Goal: Transaction & Acquisition: Book appointment/travel/reservation

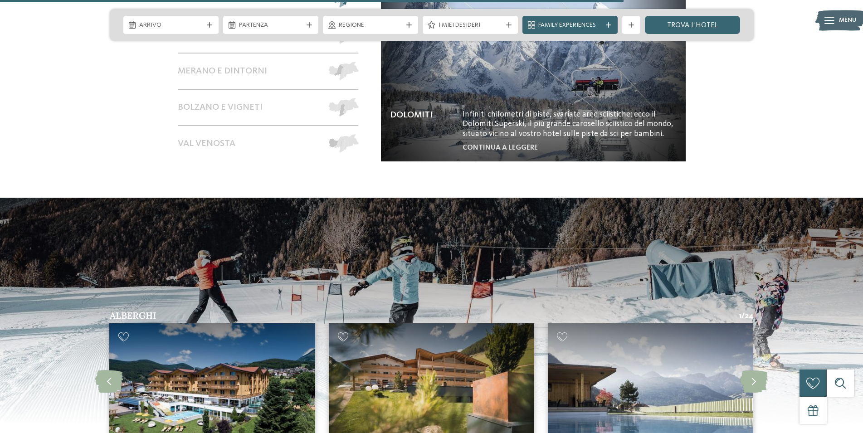
scroll to position [2035, 0]
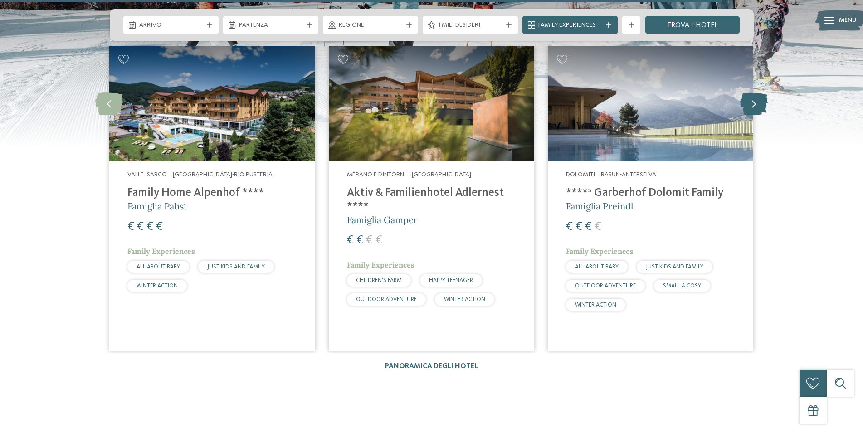
click at [749, 95] on icon at bounding box center [754, 104] width 28 height 23
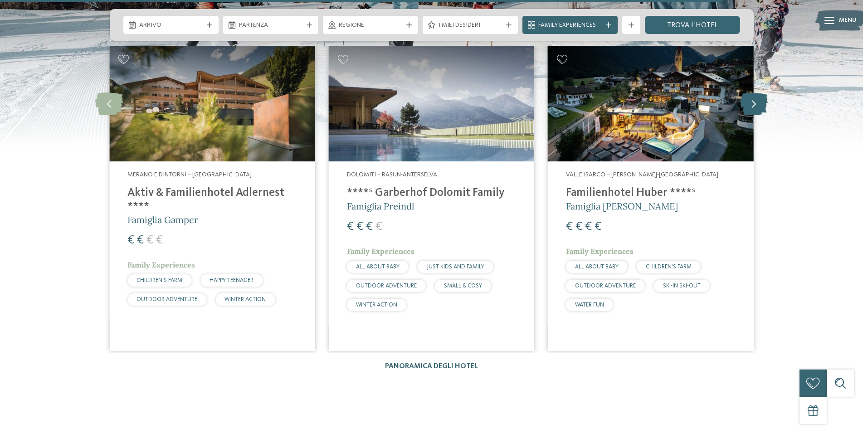
click at [745, 98] on icon at bounding box center [754, 104] width 28 height 23
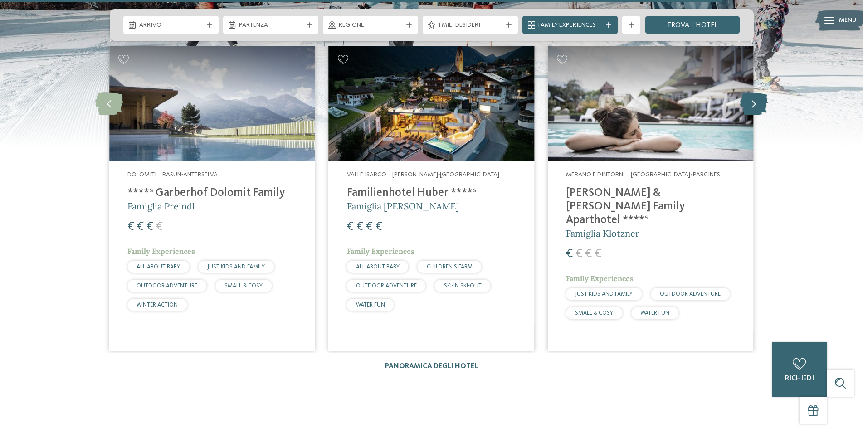
click at [749, 97] on icon at bounding box center [754, 104] width 28 height 23
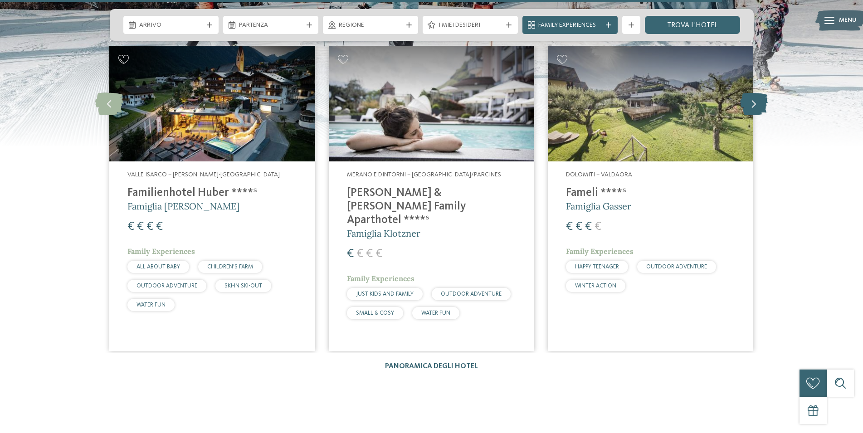
click at [751, 97] on icon at bounding box center [754, 104] width 28 height 23
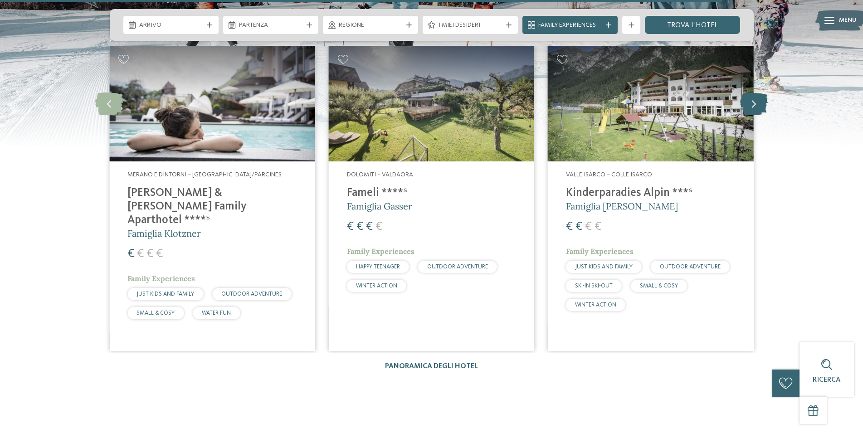
click at [751, 97] on icon at bounding box center [754, 104] width 28 height 23
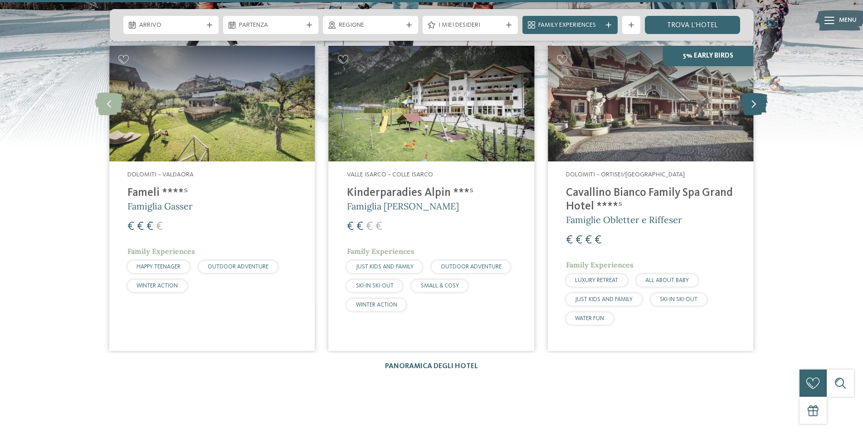
click at [751, 97] on icon at bounding box center [754, 104] width 28 height 23
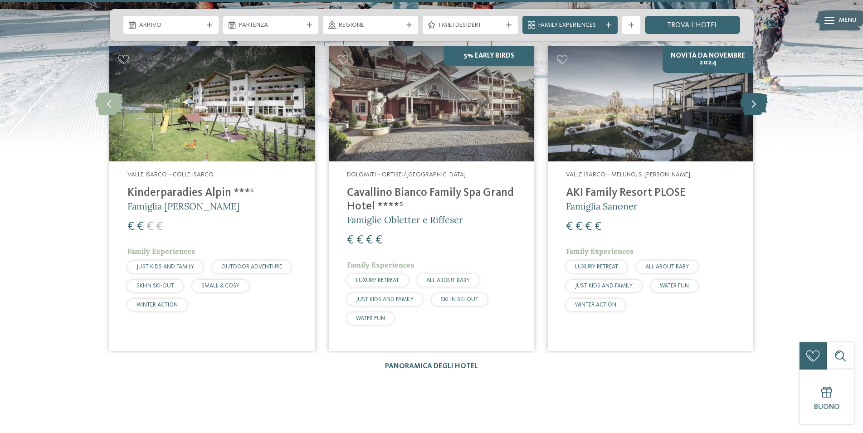
click at [751, 97] on icon at bounding box center [754, 104] width 28 height 23
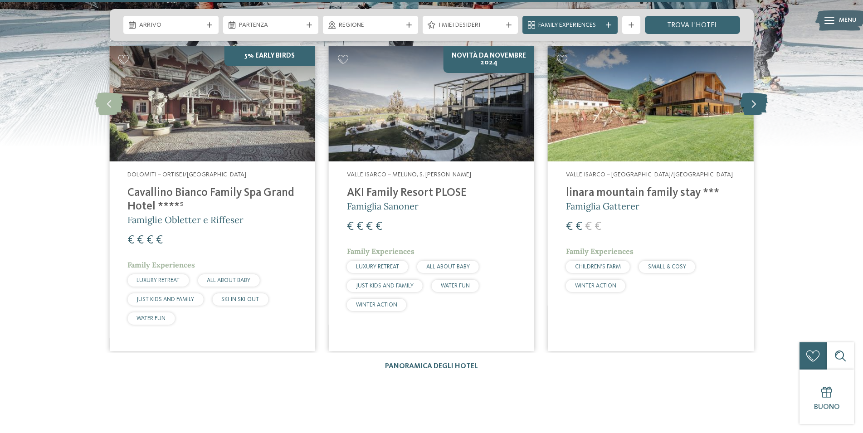
click at [751, 97] on icon at bounding box center [754, 104] width 28 height 23
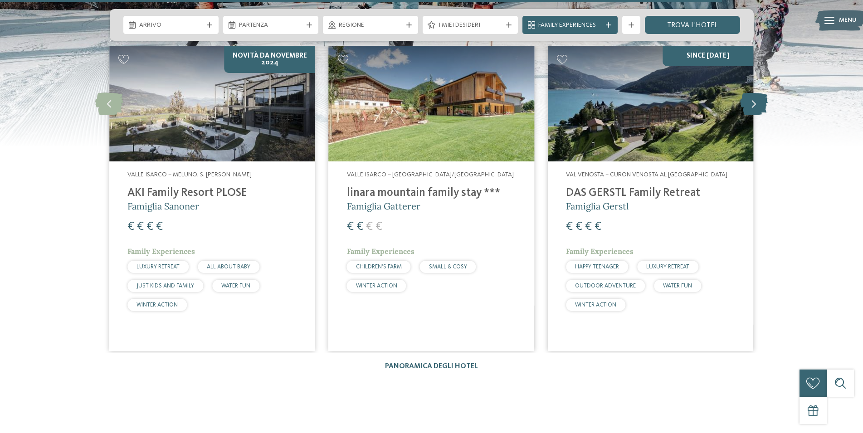
click at [751, 97] on icon at bounding box center [754, 104] width 28 height 23
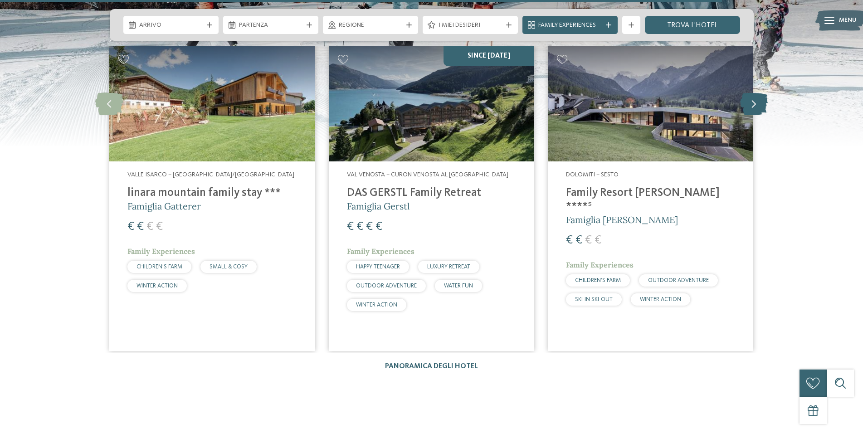
click at [751, 97] on icon at bounding box center [754, 104] width 28 height 23
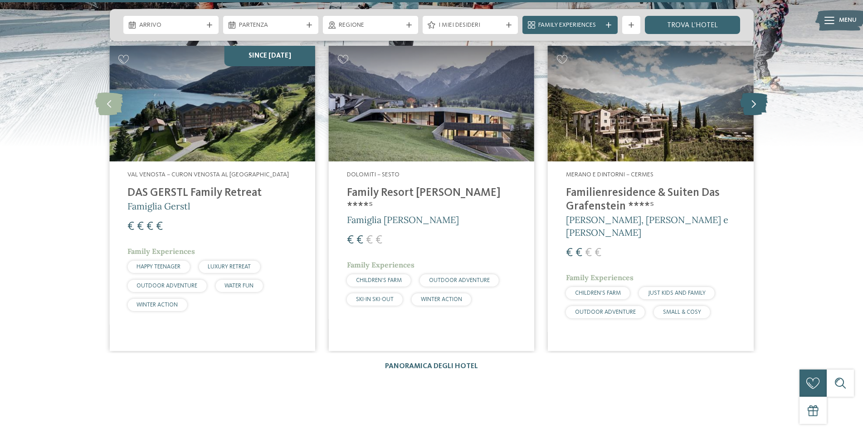
click at [751, 97] on icon at bounding box center [754, 104] width 28 height 23
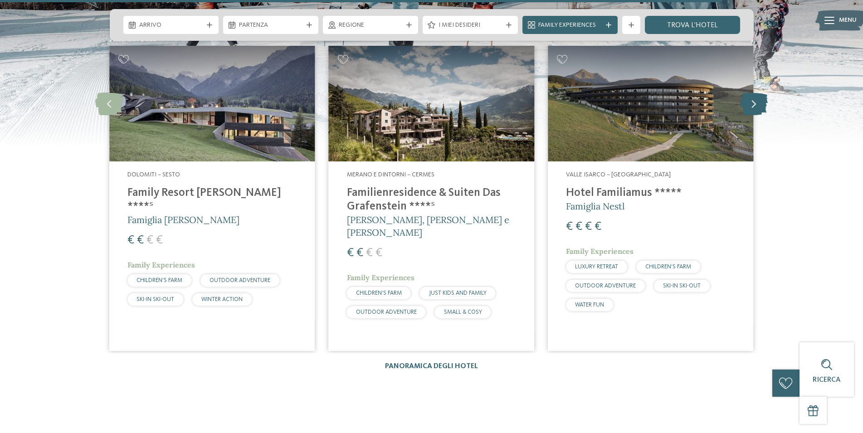
click at [751, 97] on icon at bounding box center [754, 104] width 28 height 23
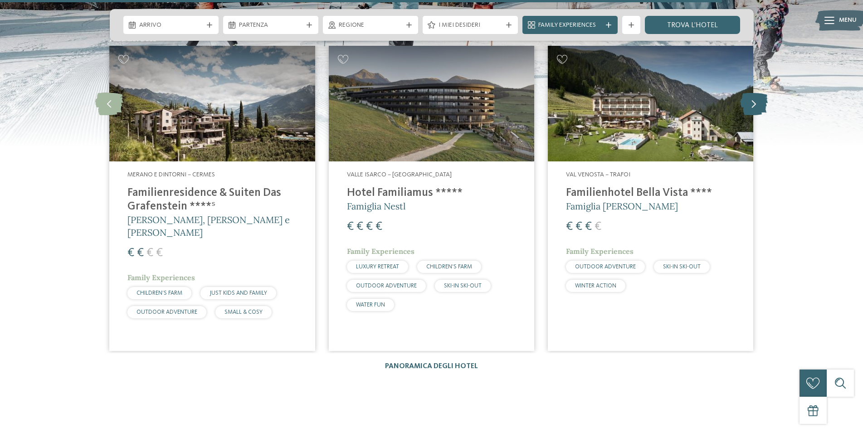
click at [751, 97] on icon at bounding box center [754, 104] width 28 height 23
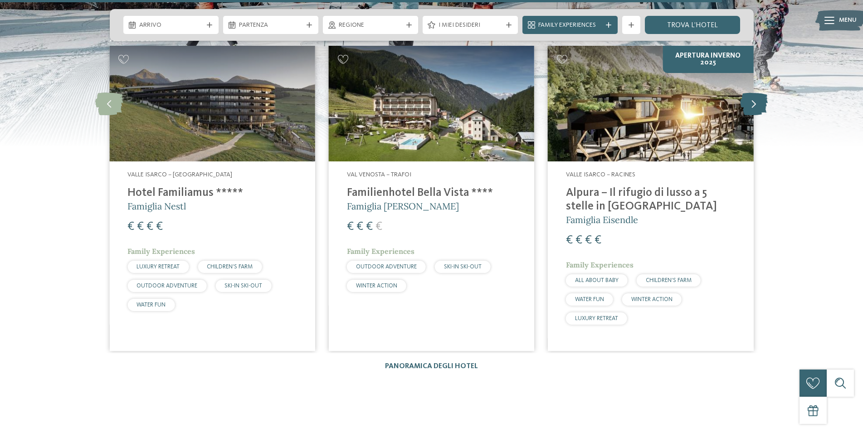
click at [751, 97] on icon at bounding box center [754, 104] width 28 height 23
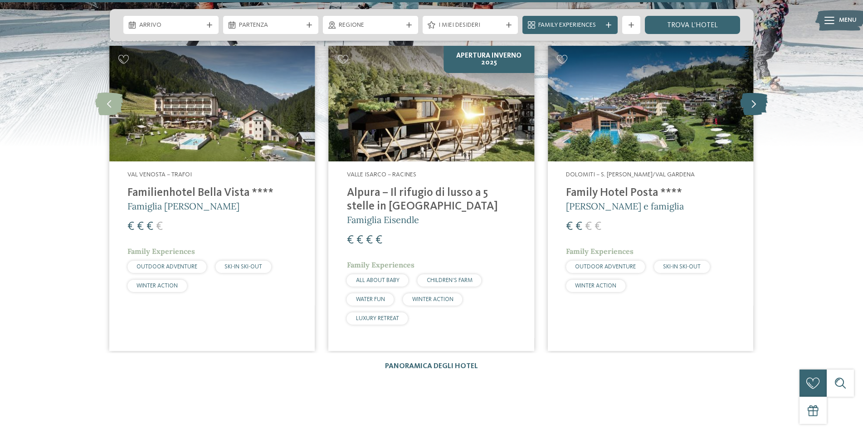
click at [751, 97] on icon at bounding box center [754, 104] width 28 height 23
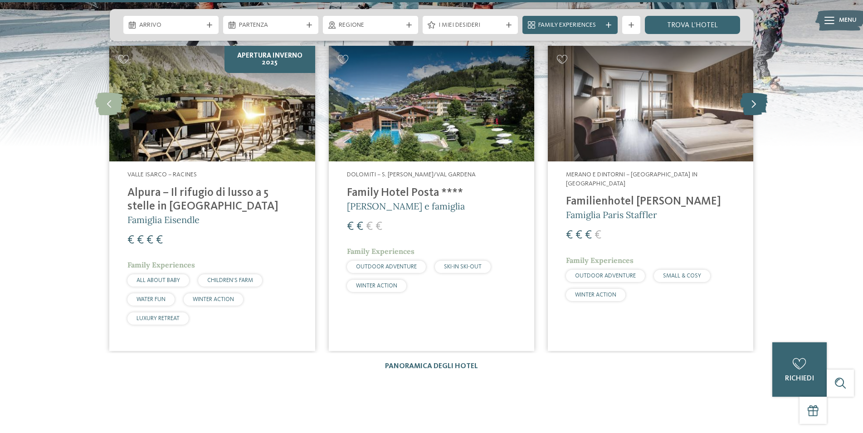
click at [751, 97] on icon at bounding box center [754, 104] width 28 height 23
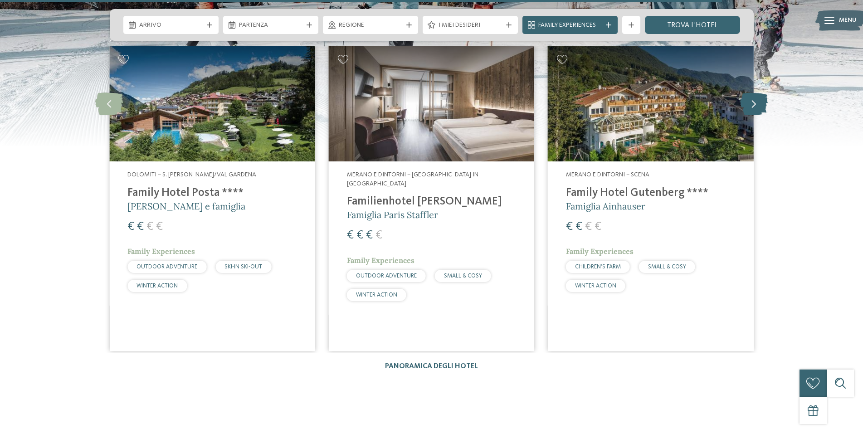
click at [751, 97] on icon at bounding box center [754, 104] width 28 height 23
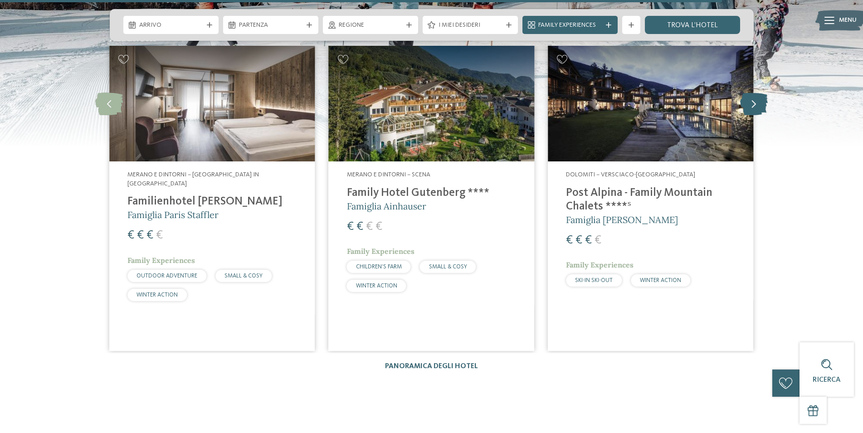
click at [751, 97] on icon at bounding box center [754, 104] width 28 height 23
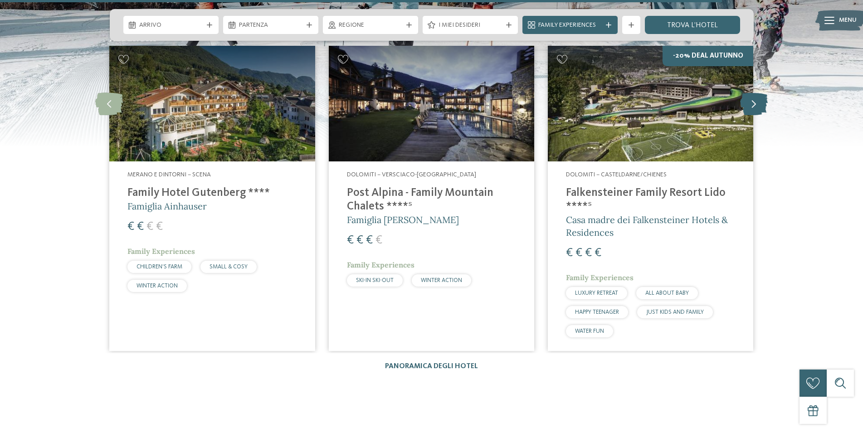
click at [751, 97] on icon at bounding box center [754, 104] width 28 height 23
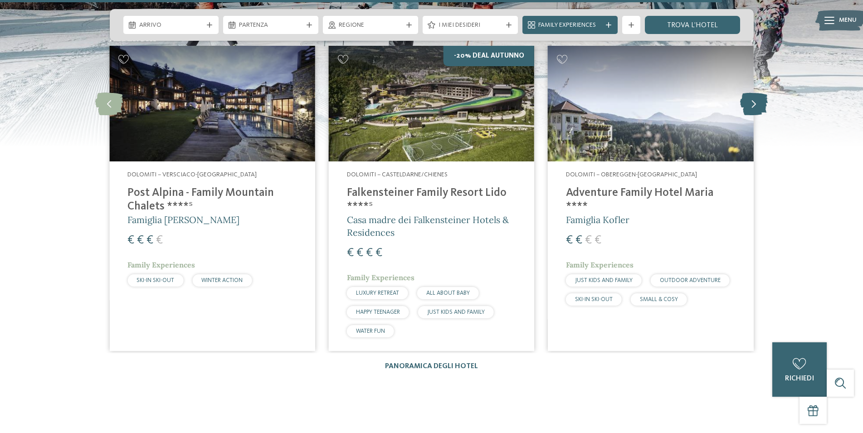
click at [751, 97] on icon at bounding box center [754, 104] width 28 height 23
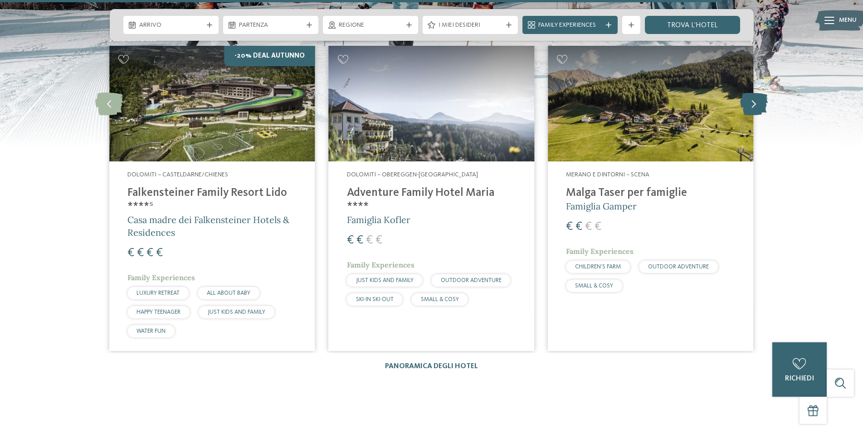
click at [751, 97] on icon at bounding box center [754, 104] width 28 height 23
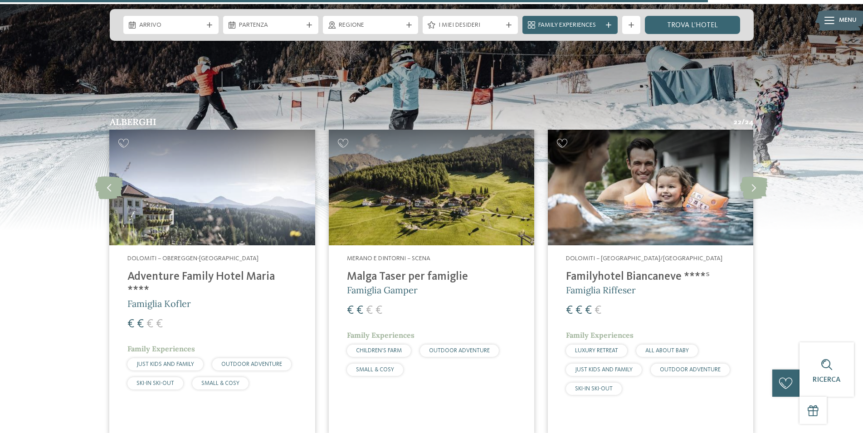
scroll to position [1943, 0]
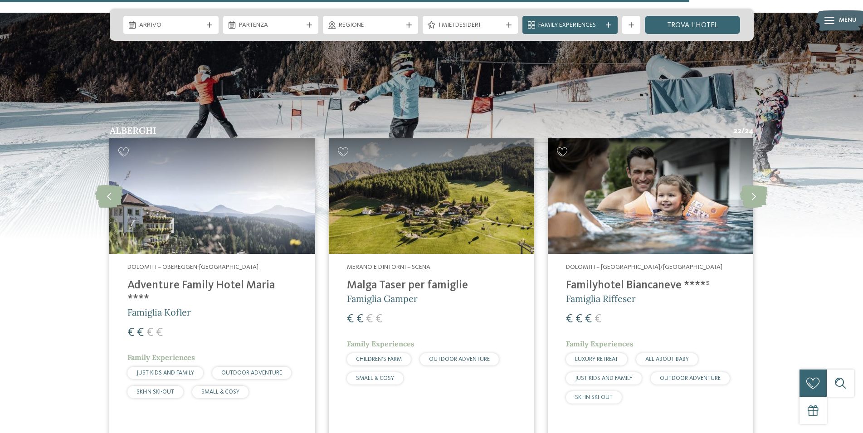
click at [612, 279] on h4 "Familyhotel Biancaneve ****ˢ" at bounding box center [650, 286] width 169 height 14
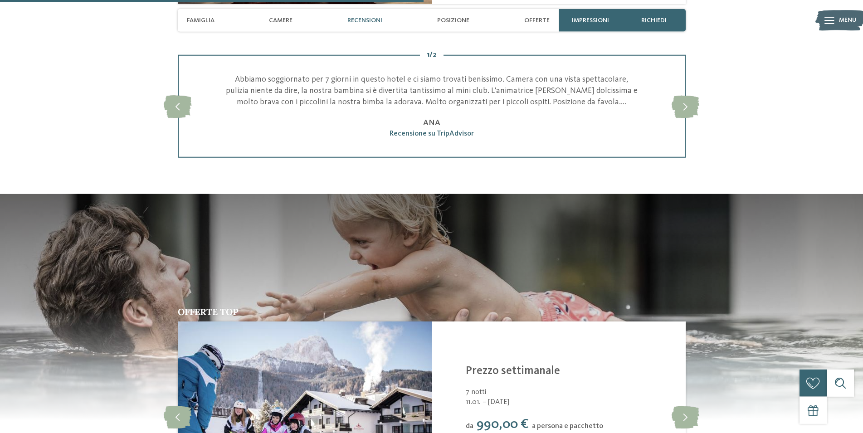
scroll to position [1249, 0]
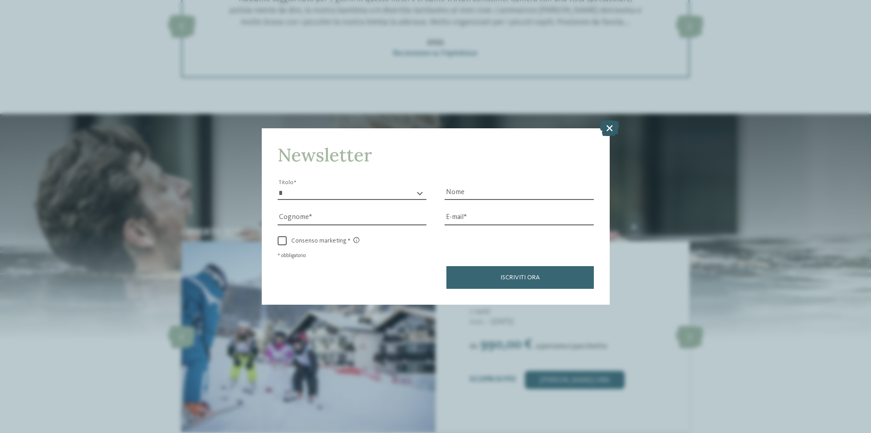
click at [610, 125] on icon at bounding box center [608, 128] width 19 height 16
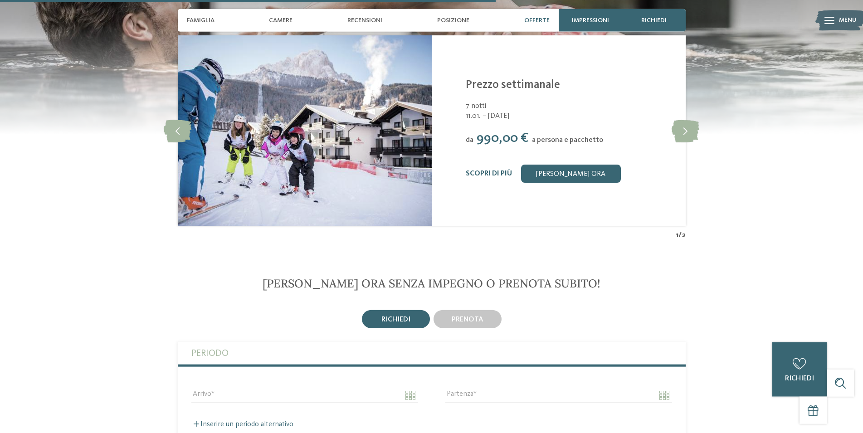
scroll to position [1480, 0]
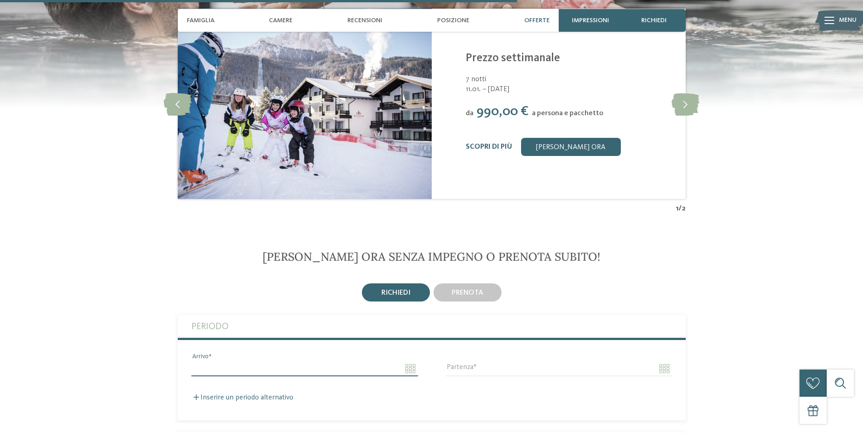
click at [210, 371] on input "Arrivo" at bounding box center [304, 368] width 227 height 15
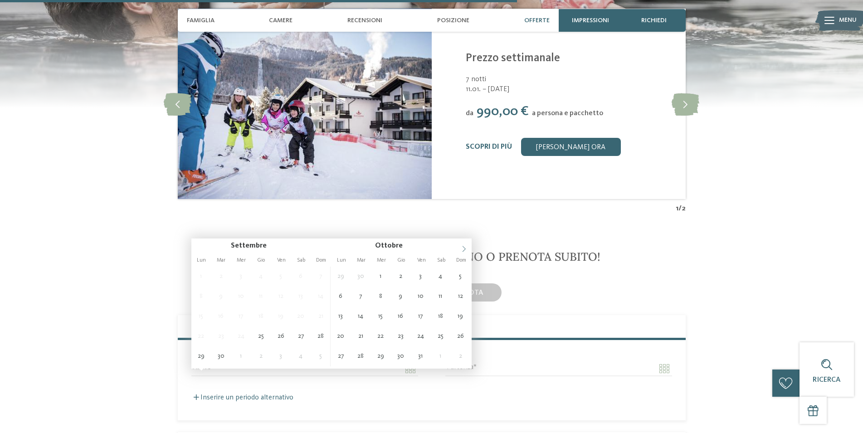
click at [460, 247] on span at bounding box center [463, 246] width 15 height 15
click at [464, 248] on icon at bounding box center [463, 249] width 3 height 6
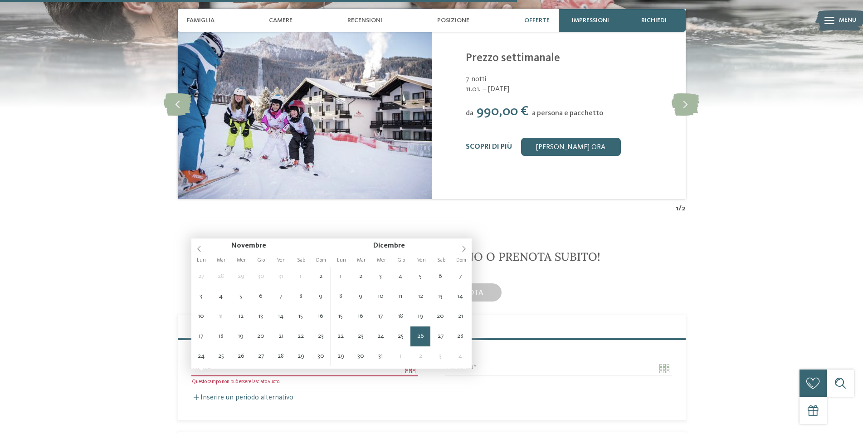
type input "**********"
type input "****"
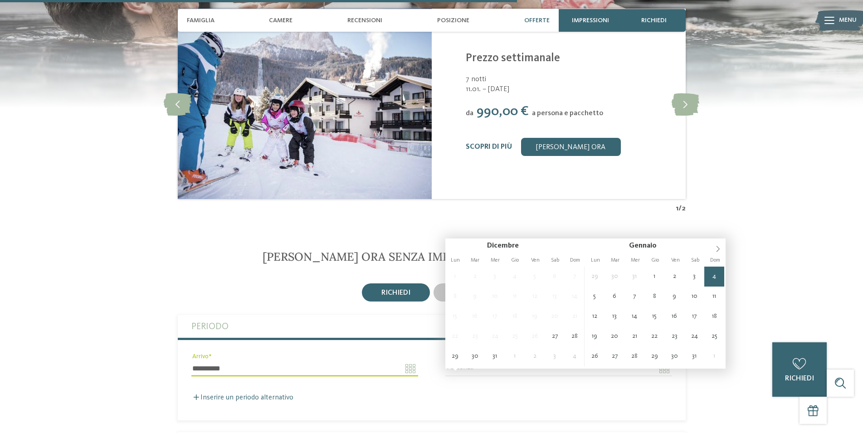
type input "**********"
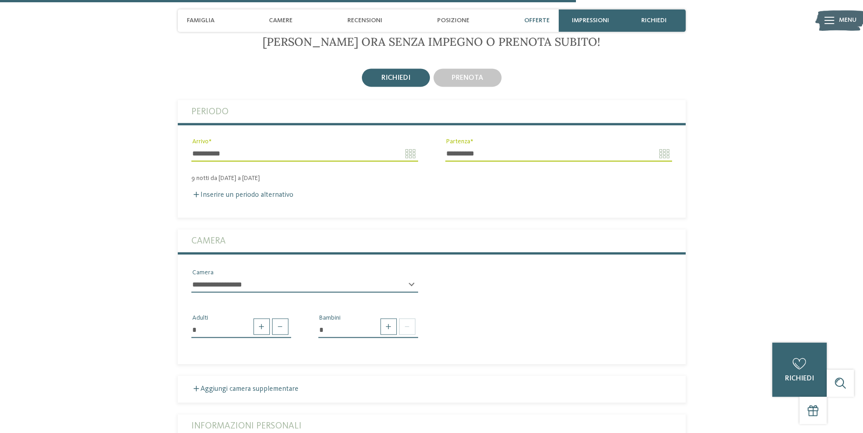
scroll to position [1711, 0]
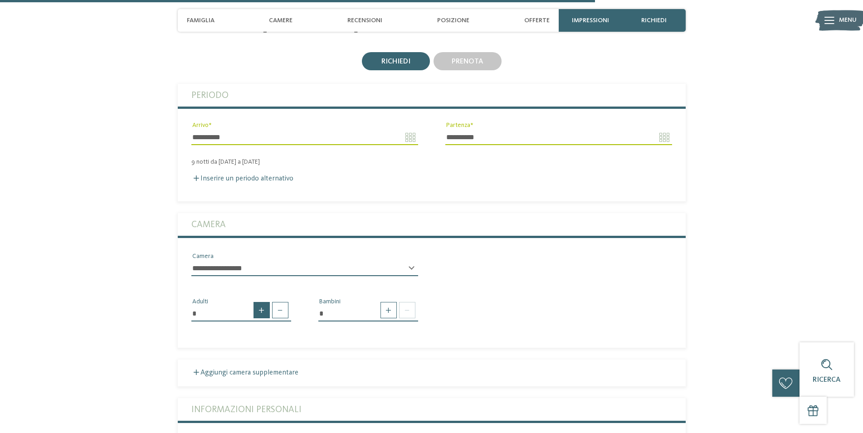
click at [262, 317] on span at bounding box center [261, 310] width 16 height 16
type input "*"
click at [389, 314] on span at bounding box center [388, 310] width 16 height 16
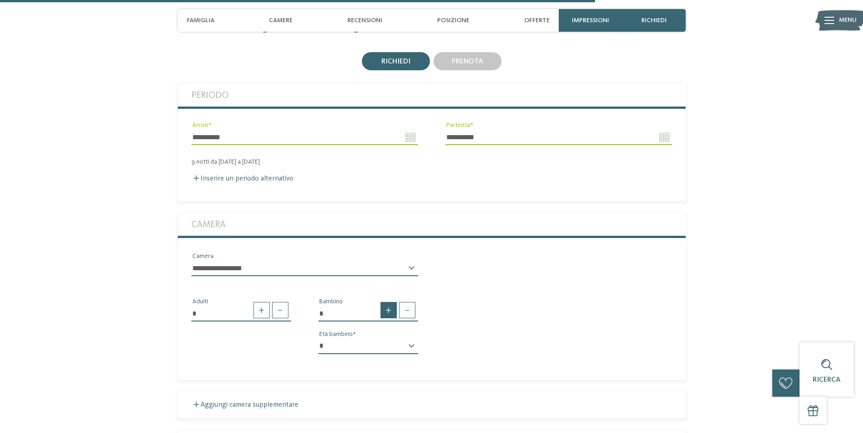
click at [389, 314] on span at bounding box center [388, 310] width 16 height 16
type input "*"
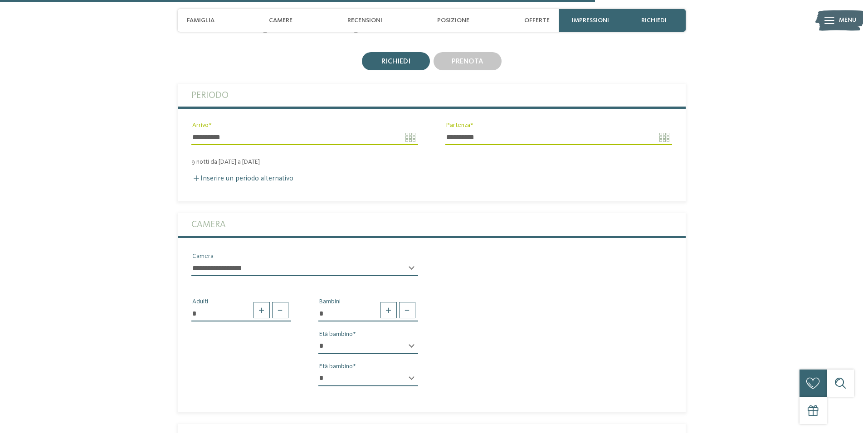
select select "**"
click option "**" at bounding box center [0, 0] width 0 height 0
click at [318, 371] on select "* * * * * * * * * * * ** ** ** ** ** ** ** **" at bounding box center [368, 378] width 100 height 15
select select "*"
click option "*" at bounding box center [0, 0] width 0 height 0
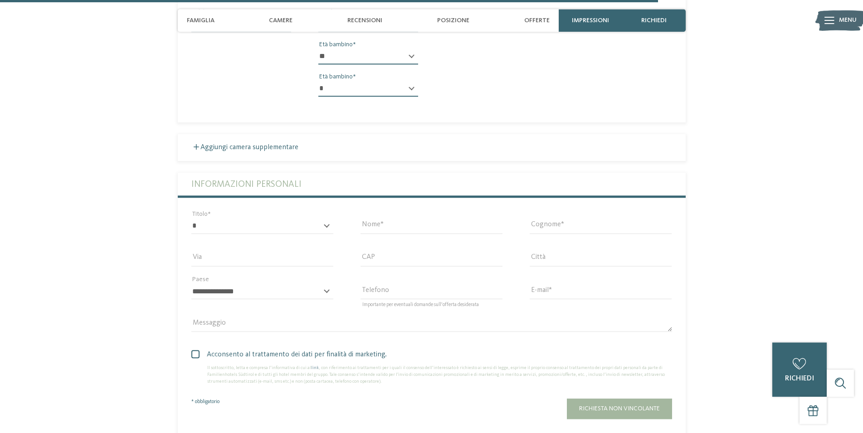
scroll to position [2081, 0]
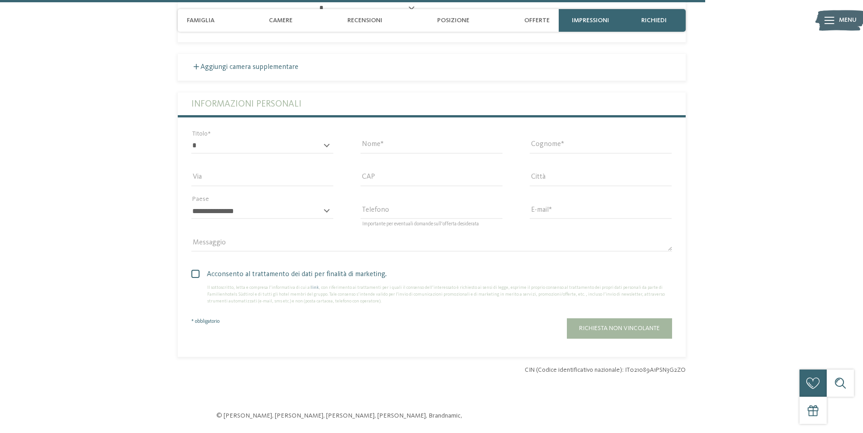
click at [327, 154] on div "* ****** ******* ******** ****** Titolo" at bounding box center [262, 150] width 142 height 24
click at [328, 152] on div "* ****** ******* ******** ****** Titolo" at bounding box center [262, 150] width 142 height 24
click at [190, 147] on div "* ****** ******* ******** ****** Titolo" at bounding box center [262, 145] width 169 height 33
click at [202, 140] on div "* ****** ******* ******** ****** Titolo" at bounding box center [262, 145] width 169 height 33
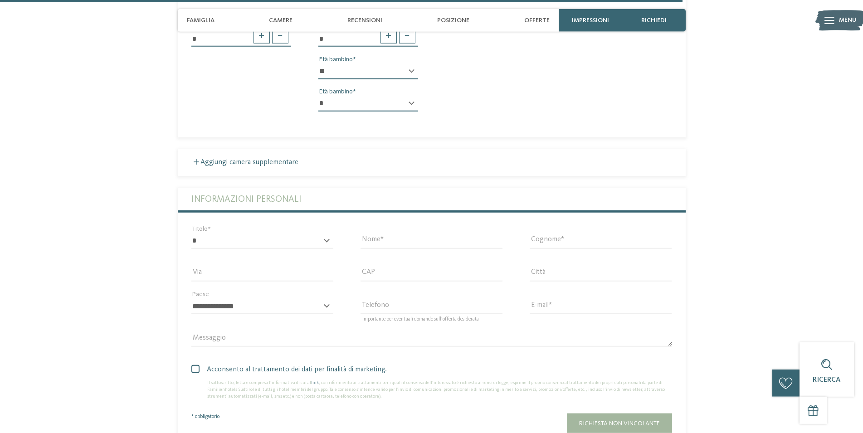
scroll to position [1896, 0]
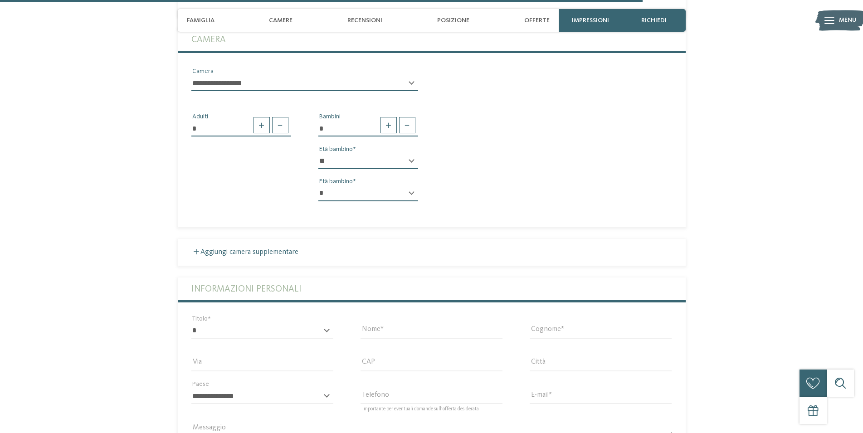
click at [325, 337] on div "* ****** ******* ******** ****** Titolo" at bounding box center [262, 335] width 142 height 24
click at [375, 339] on input "Nome" at bounding box center [432, 330] width 142 height 15
type input "*******"
click at [568, 339] on input "Cognome" at bounding box center [601, 330] width 142 height 15
type input "********"
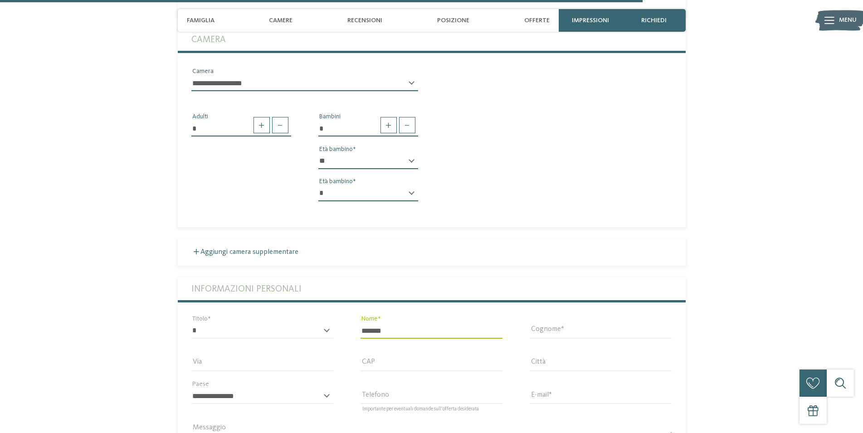
click at [328, 338] on div "* ****** ******* ******** ****** Titolo" at bounding box center [262, 335] width 142 height 24
click at [191, 323] on select "* ****** ******* ******** ******" at bounding box center [262, 330] width 142 height 15
select select "*"
click option "******" at bounding box center [0, 0] width 0 height 0
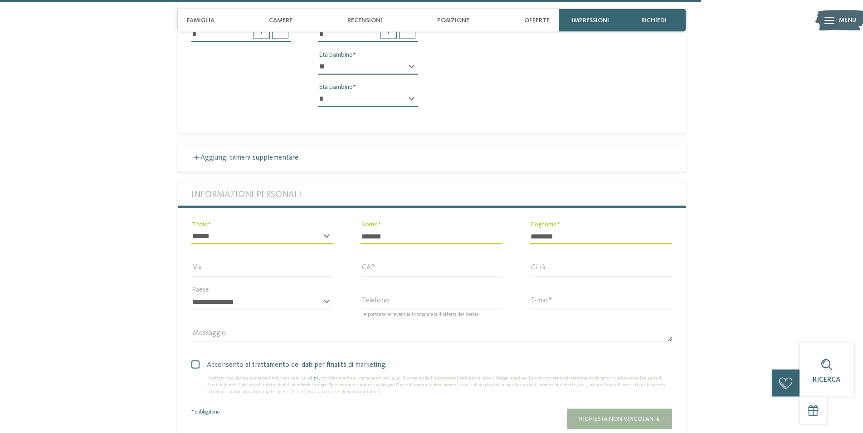
scroll to position [2081, 0]
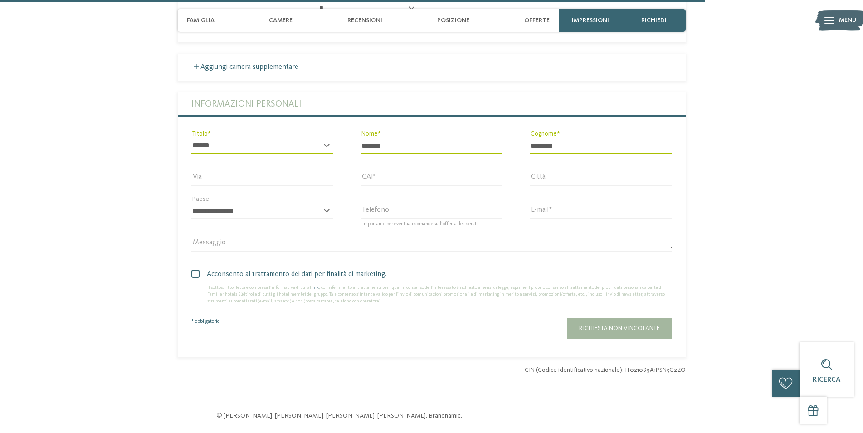
click at [538, 209] on div "E-mail" at bounding box center [600, 211] width 169 height 33
click at [541, 217] on input "E-mail" at bounding box center [601, 211] width 142 height 15
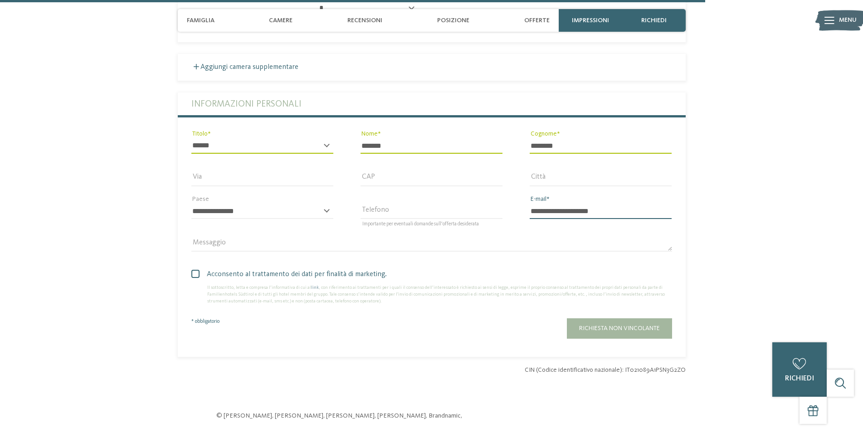
type input "**********"
click at [194, 278] on span at bounding box center [195, 274] width 8 height 8
click at [621, 331] on span "Richiesta non vincolante" at bounding box center [619, 328] width 81 height 6
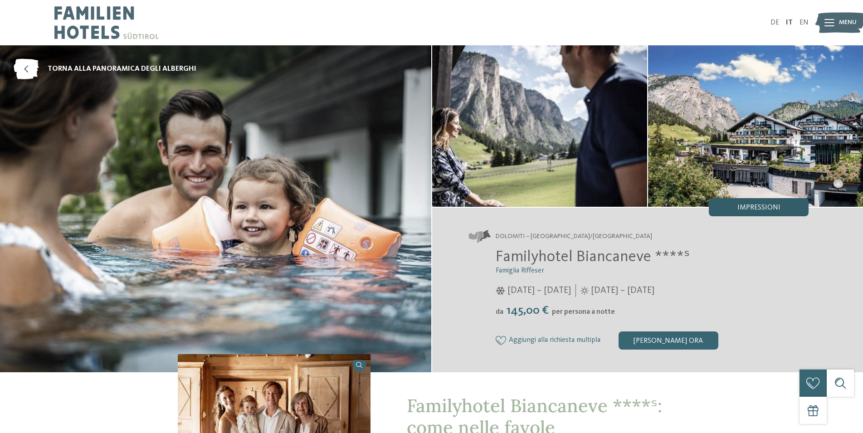
click at [749, 209] on span "Impressioni" at bounding box center [758, 207] width 43 height 7
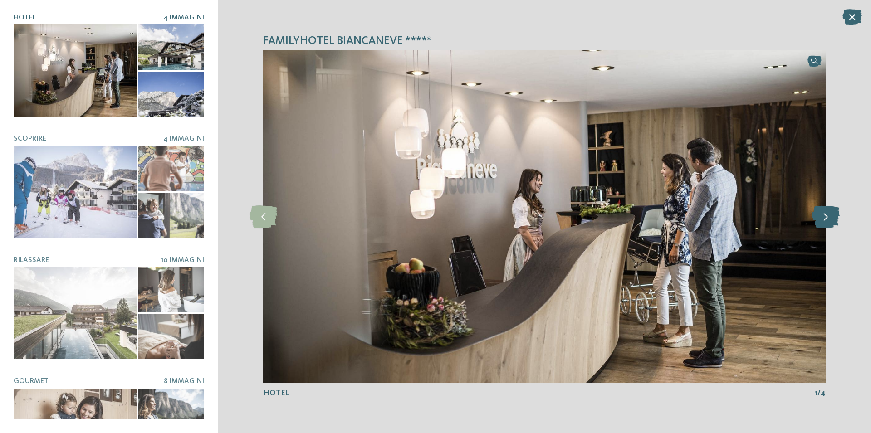
click at [828, 219] on icon at bounding box center [826, 216] width 28 height 23
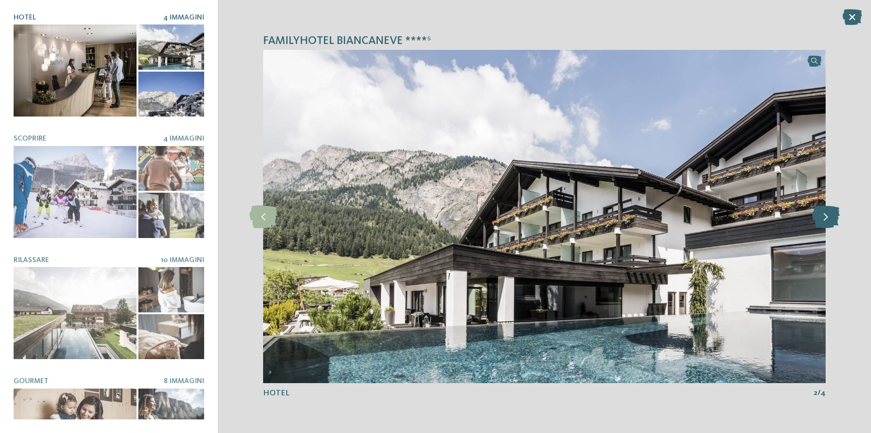
click at [828, 219] on icon at bounding box center [826, 216] width 28 height 23
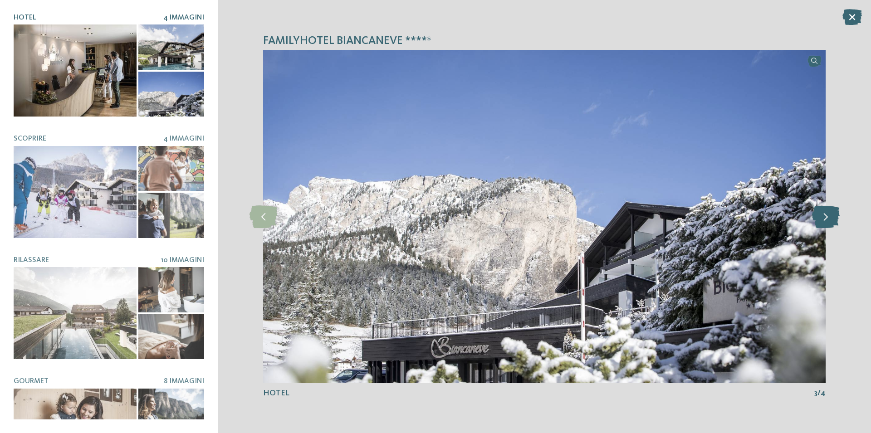
click at [828, 219] on icon at bounding box center [826, 216] width 28 height 23
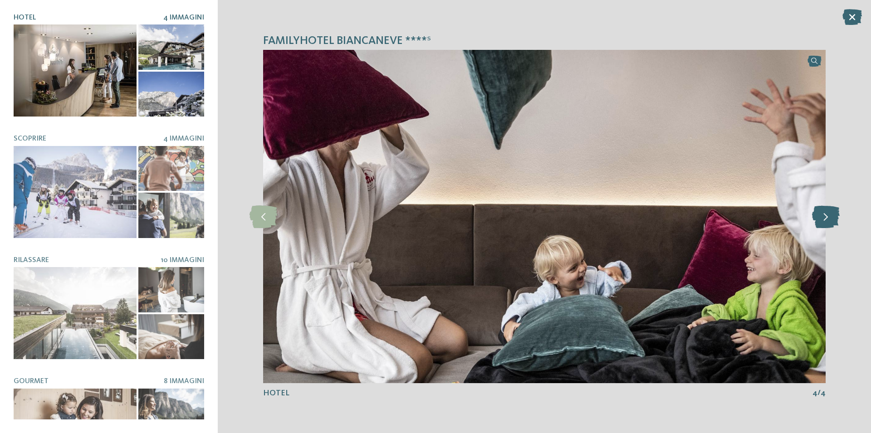
click at [828, 219] on icon at bounding box center [826, 216] width 28 height 23
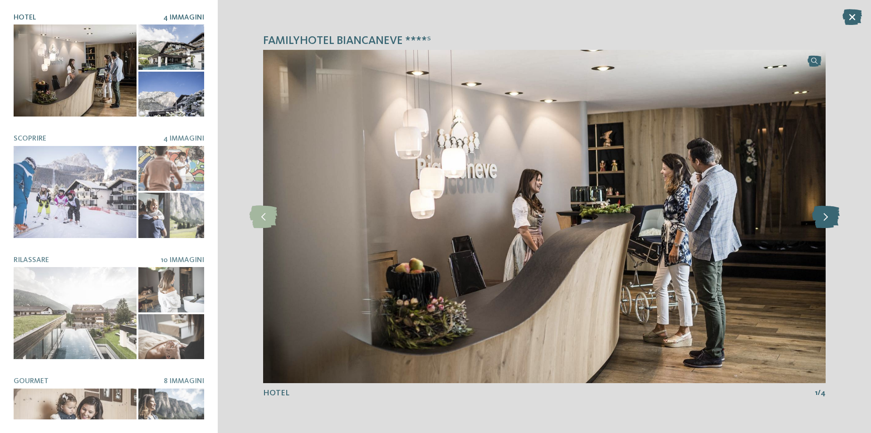
click at [828, 219] on icon at bounding box center [826, 216] width 28 height 23
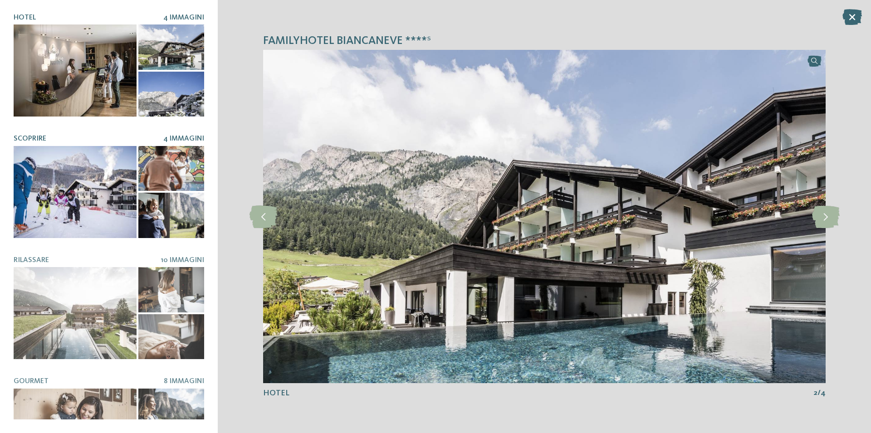
click at [71, 190] on div at bounding box center [75, 192] width 123 height 92
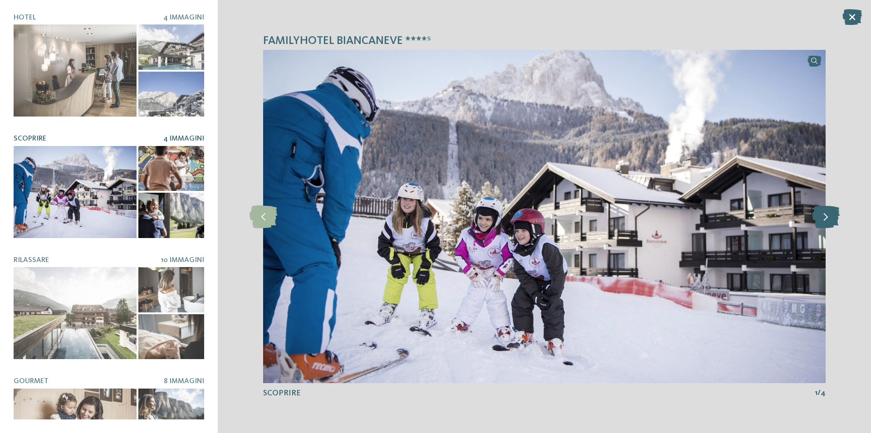
click at [821, 219] on icon at bounding box center [826, 216] width 28 height 23
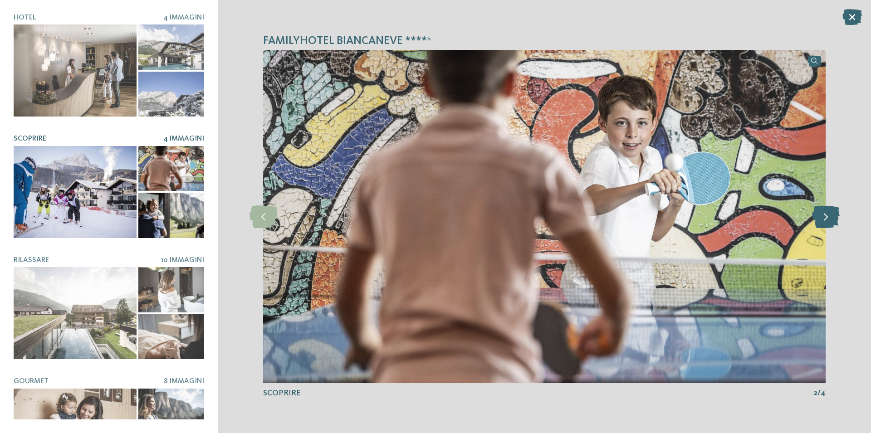
click at [820, 219] on icon at bounding box center [826, 216] width 28 height 23
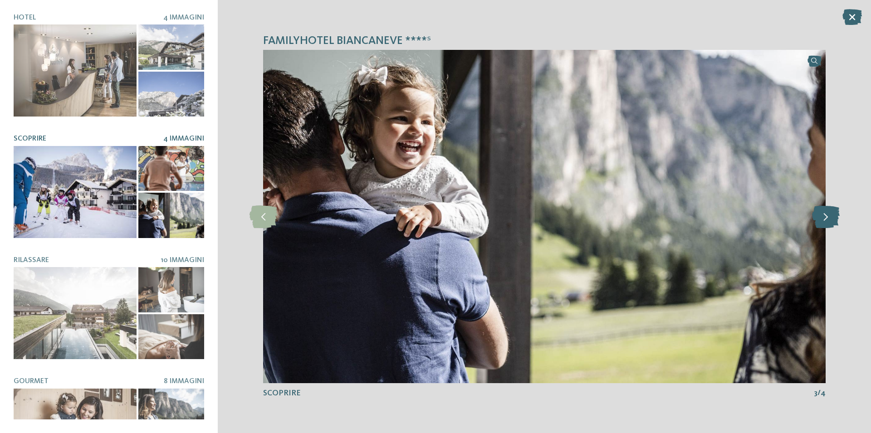
click at [820, 219] on icon at bounding box center [826, 216] width 28 height 23
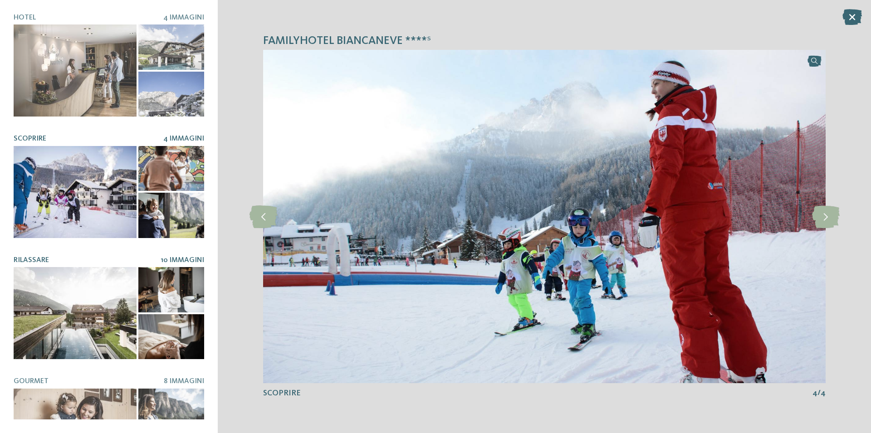
click at [125, 292] on div at bounding box center [75, 313] width 123 height 92
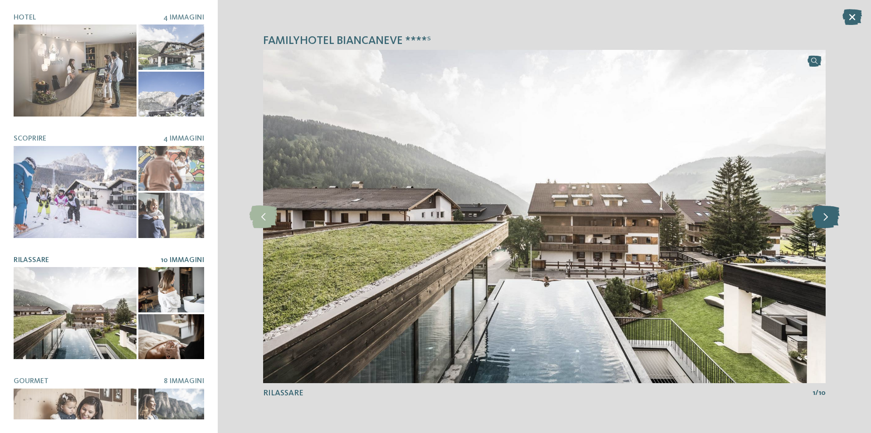
click at [828, 217] on icon at bounding box center [826, 216] width 28 height 23
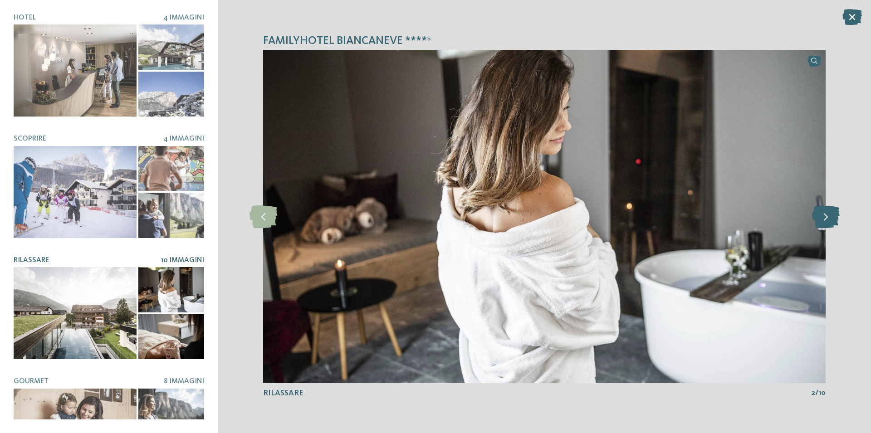
click at [828, 217] on icon at bounding box center [826, 216] width 28 height 23
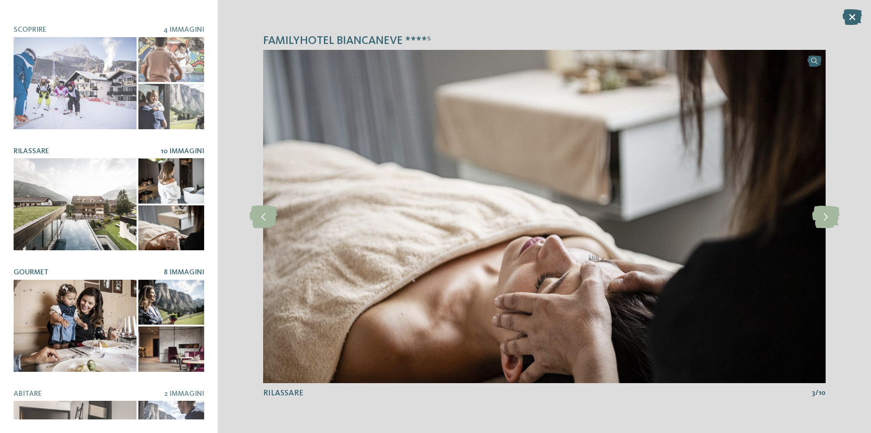
scroll to position [174, 0]
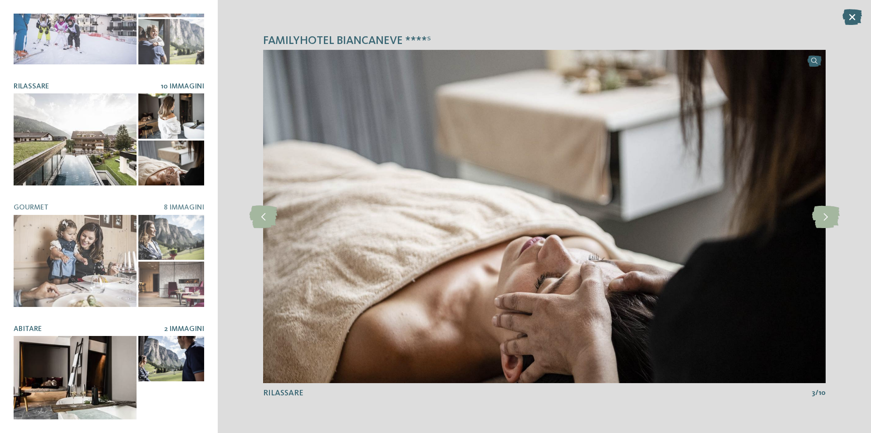
click at [63, 395] on div at bounding box center [75, 382] width 123 height 92
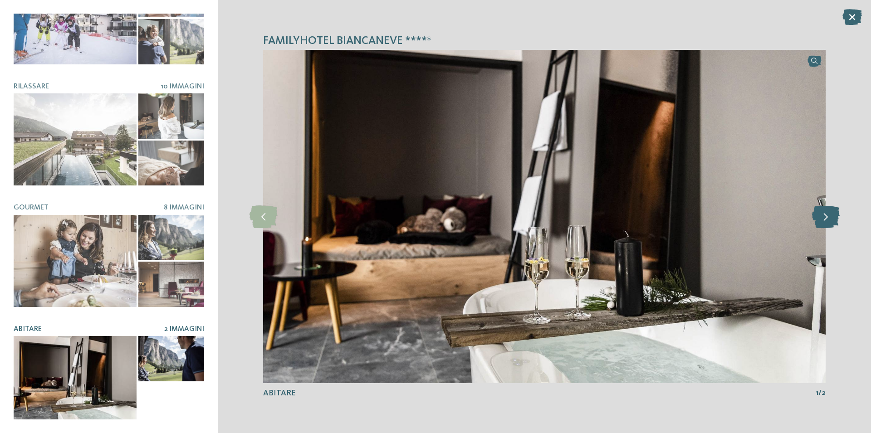
click at [826, 220] on icon at bounding box center [826, 216] width 28 height 23
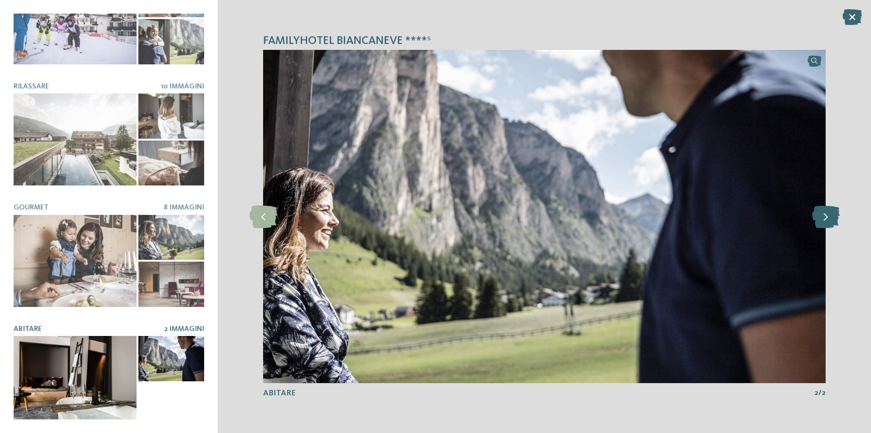
click at [822, 222] on icon at bounding box center [826, 216] width 28 height 23
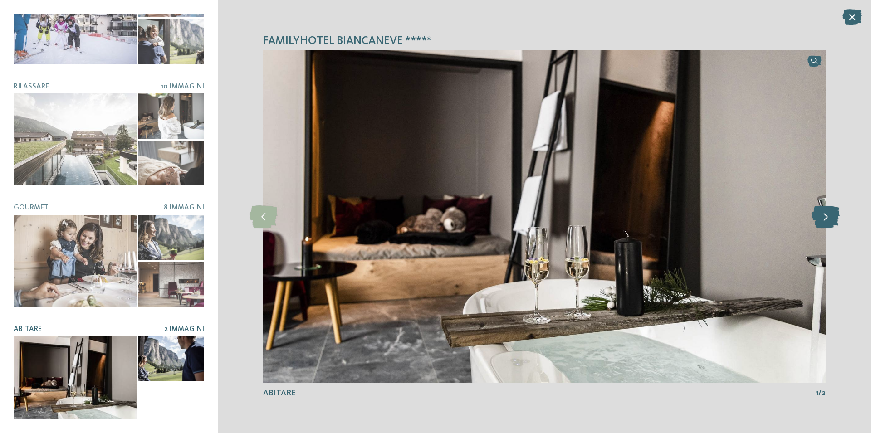
click at [819, 223] on icon at bounding box center [826, 216] width 28 height 23
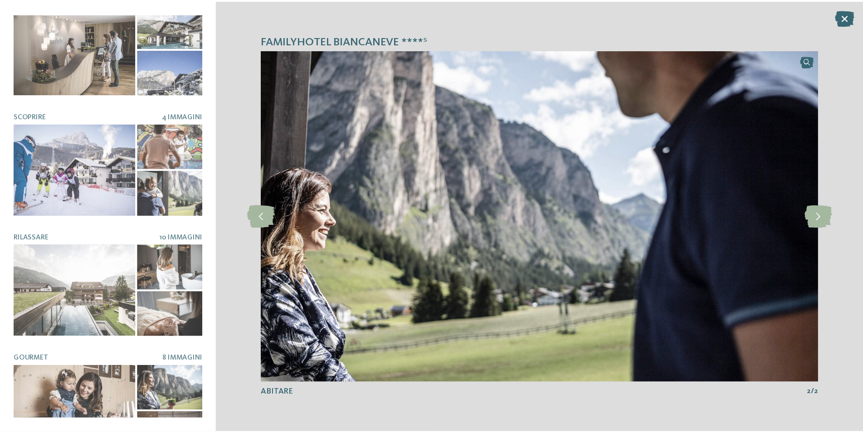
scroll to position [0, 0]
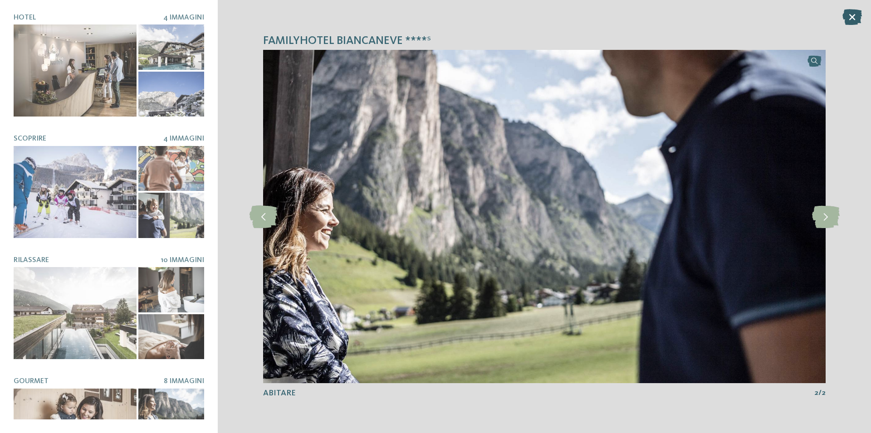
click at [853, 16] on icon at bounding box center [851, 17] width 19 height 16
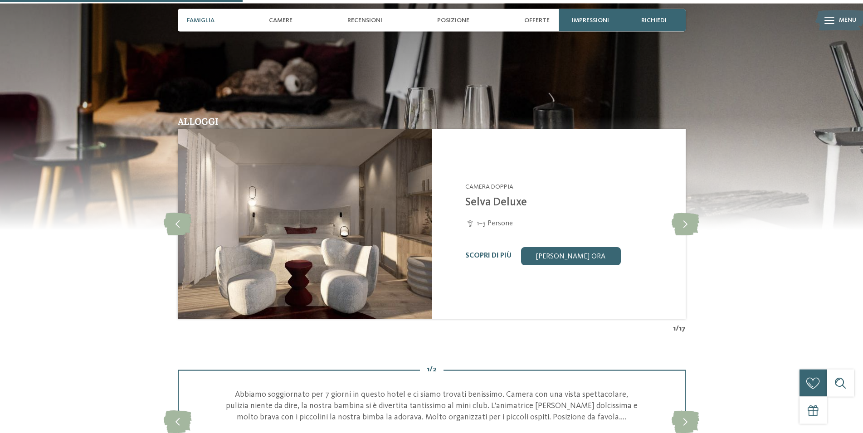
scroll to position [879, 0]
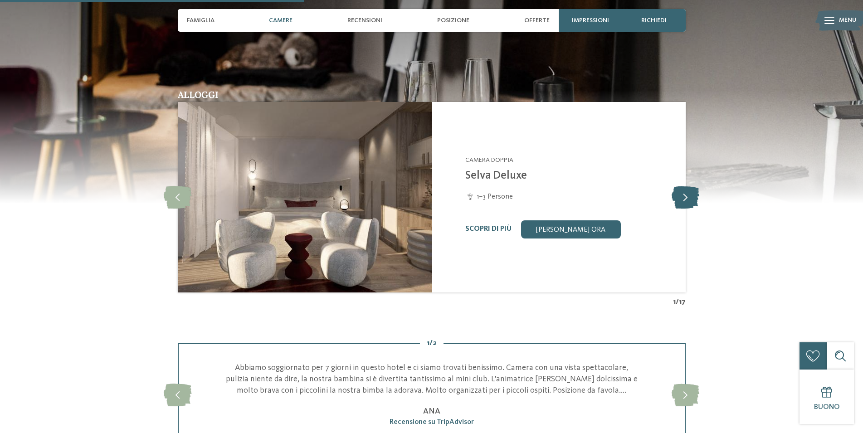
click at [678, 204] on icon at bounding box center [686, 197] width 28 height 23
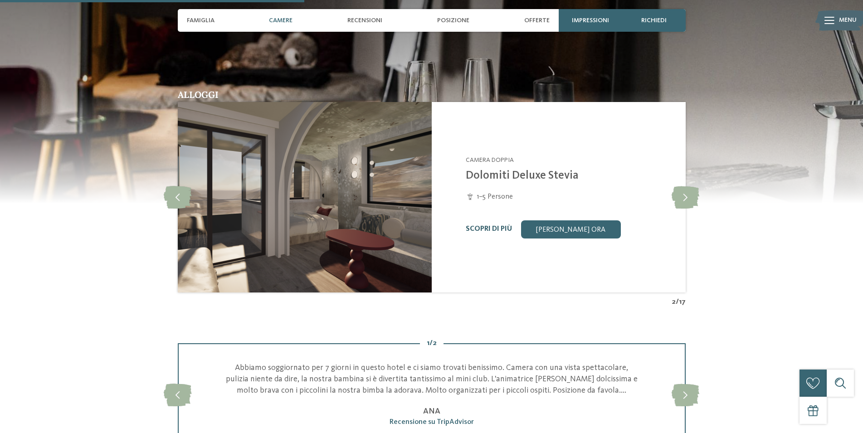
click at [480, 233] on link "Scopri di più" at bounding box center [489, 228] width 46 height 7
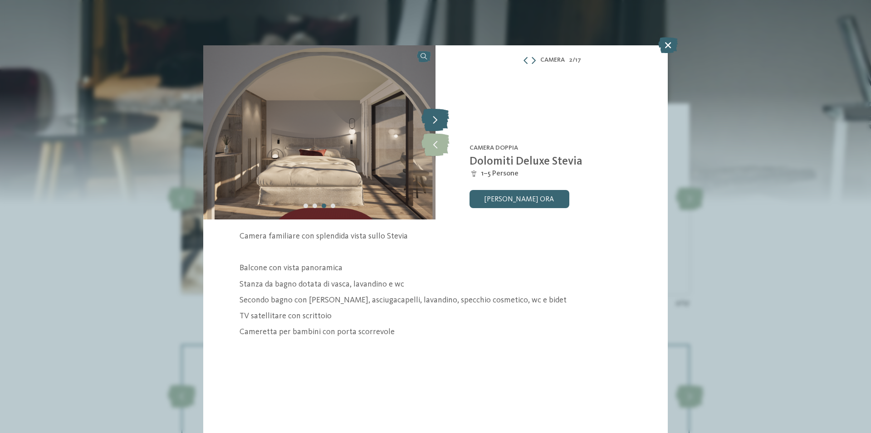
click at [439, 118] on icon at bounding box center [435, 119] width 28 height 23
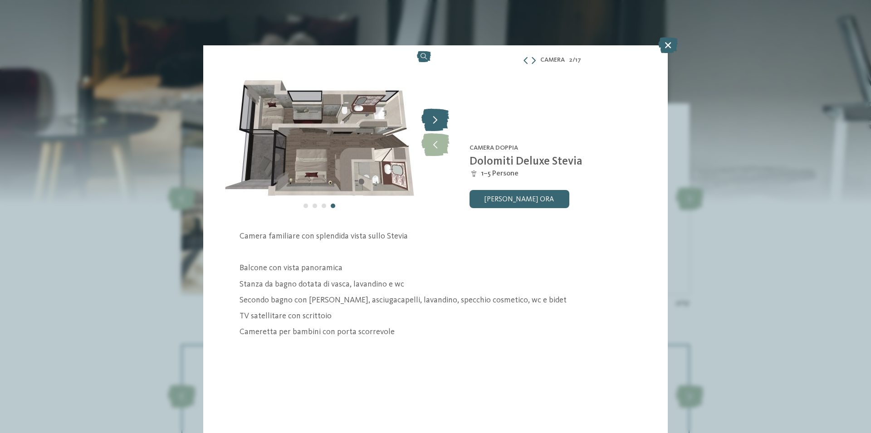
click at [439, 118] on icon at bounding box center [435, 119] width 28 height 23
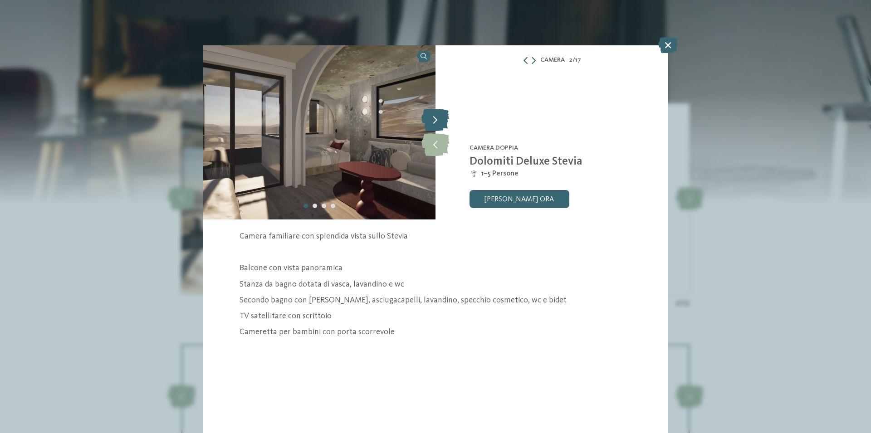
click at [439, 118] on icon at bounding box center [435, 119] width 28 height 23
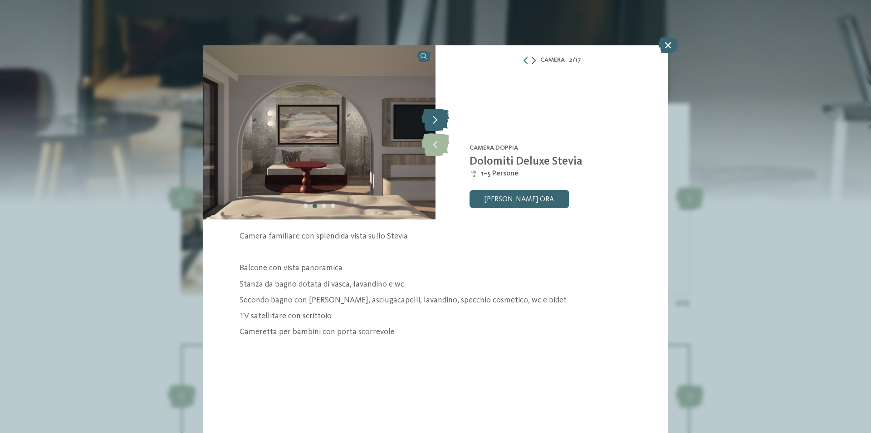
click at [439, 118] on icon at bounding box center [435, 119] width 28 height 23
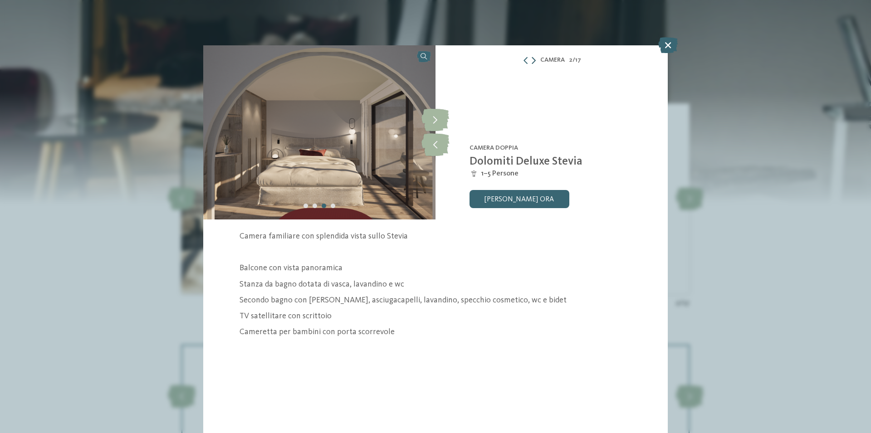
click at [531, 60] on icon at bounding box center [533, 60] width 4 height 7
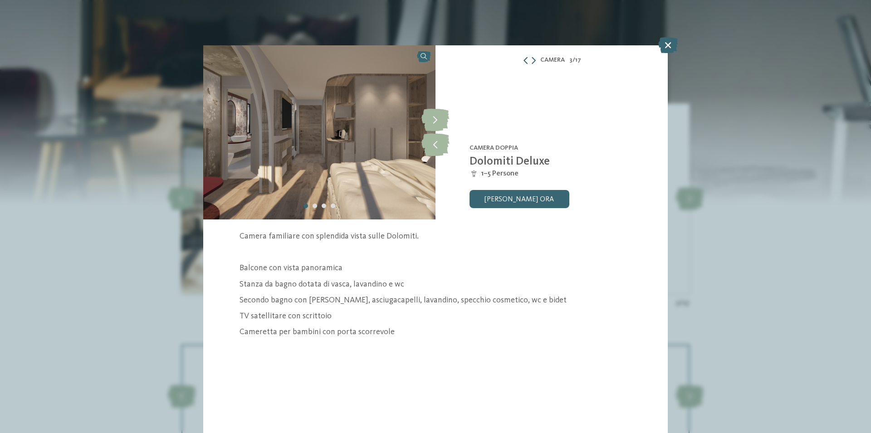
click at [523, 60] on icon at bounding box center [525, 60] width 7 height 7
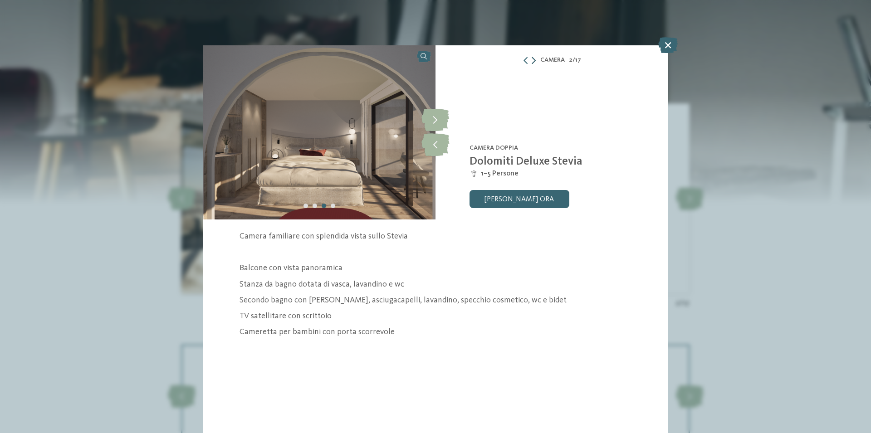
click at [531, 60] on icon at bounding box center [533, 60] width 4 height 7
click at [665, 43] on icon at bounding box center [667, 45] width 19 height 16
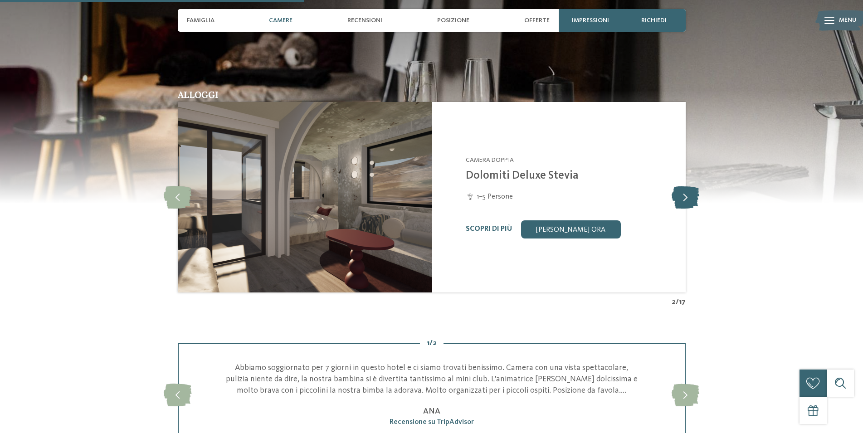
click at [687, 201] on icon at bounding box center [686, 197] width 28 height 23
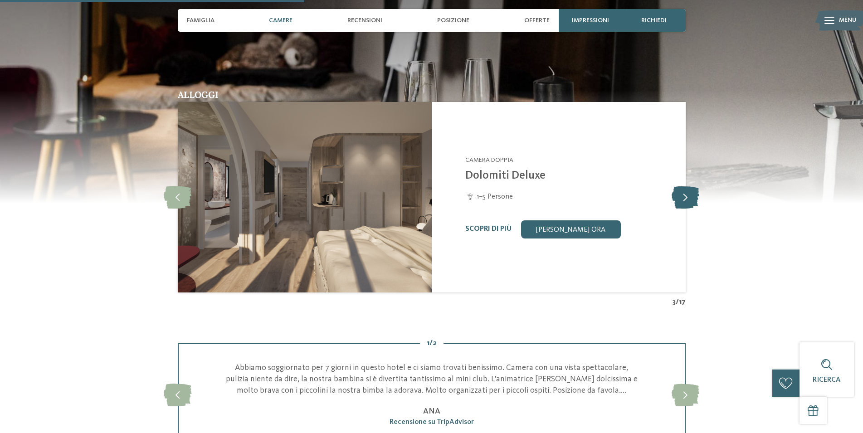
click at [687, 205] on icon at bounding box center [686, 197] width 28 height 23
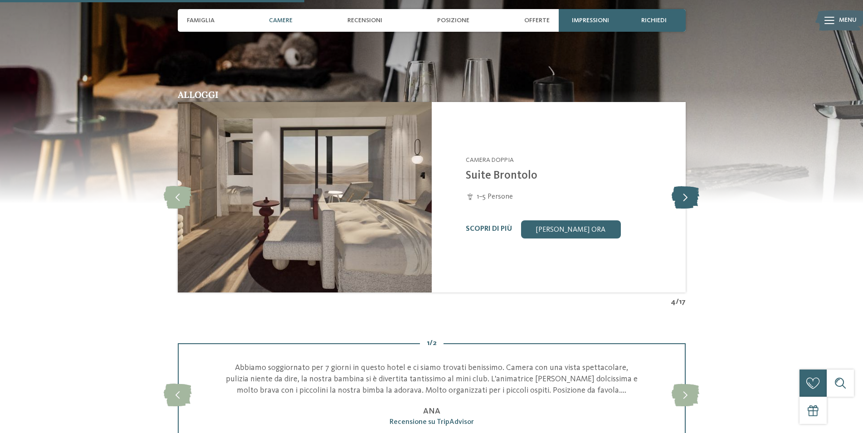
click at [682, 201] on icon at bounding box center [686, 197] width 28 height 23
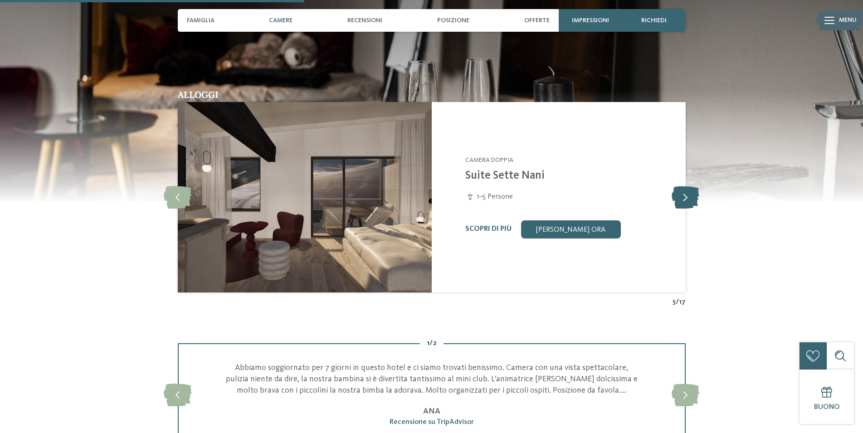
click at [682, 201] on icon at bounding box center [686, 197] width 28 height 23
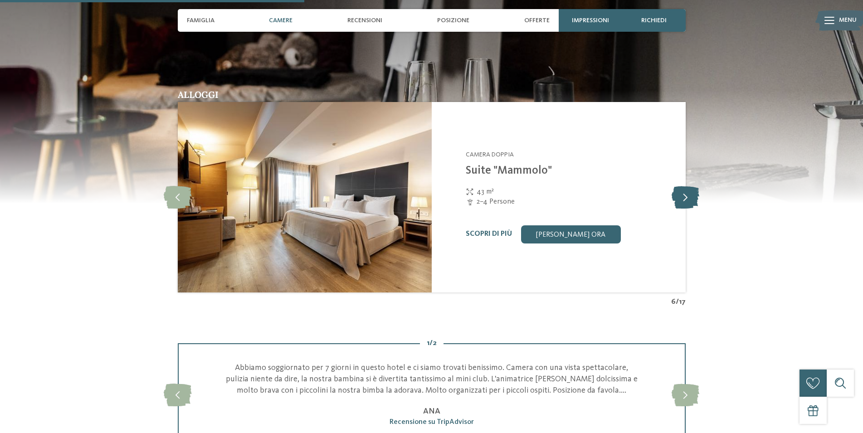
click at [682, 201] on icon at bounding box center [686, 197] width 28 height 23
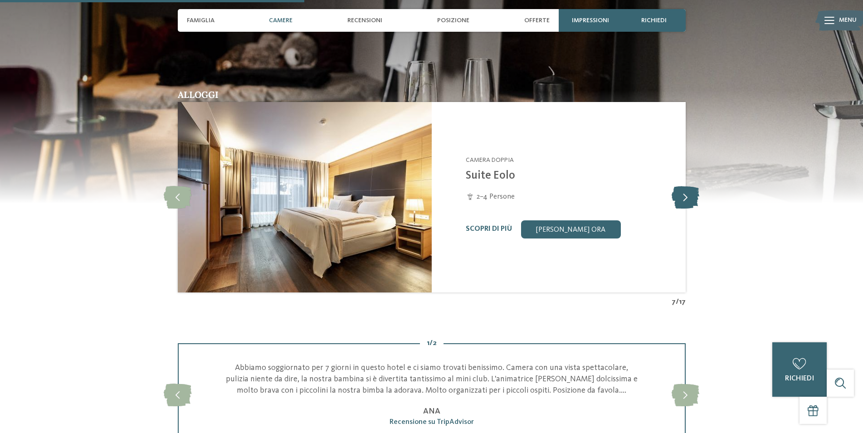
click at [682, 201] on icon at bounding box center [686, 197] width 28 height 23
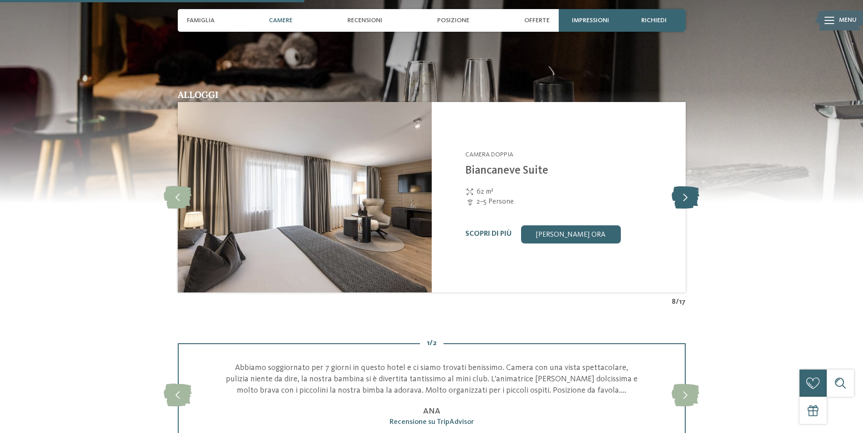
click at [682, 201] on icon at bounding box center [686, 197] width 28 height 23
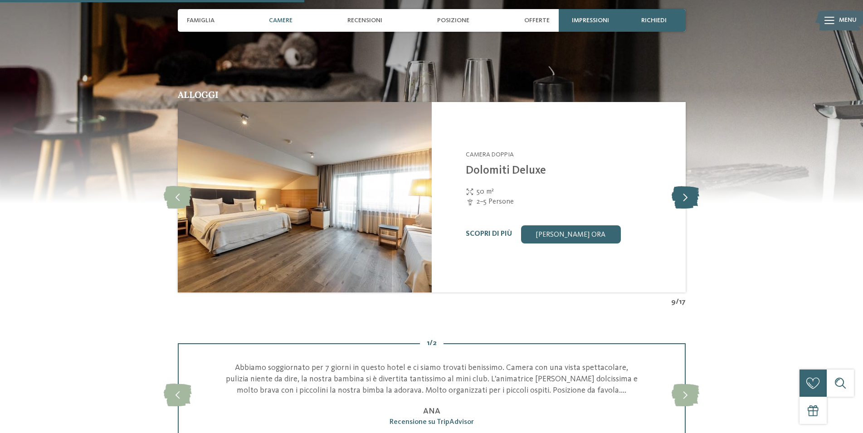
click at [682, 201] on icon at bounding box center [686, 197] width 28 height 23
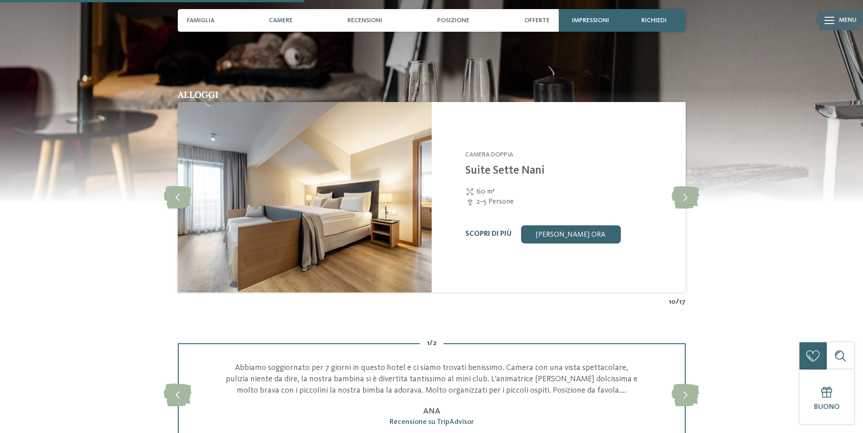
click at [501, 238] on link "Scopri di più" at bounding box center [488, 233] width 46 height 7
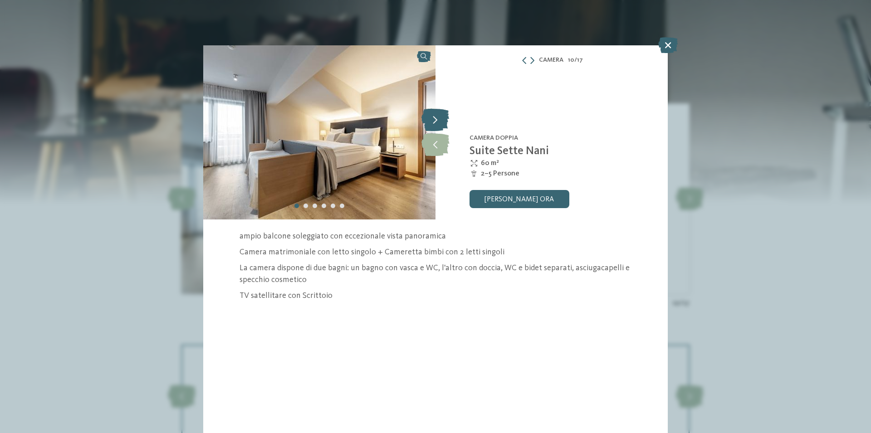
click at [434, 118] on icon at bounding box center [435, 119] width 28 height 23
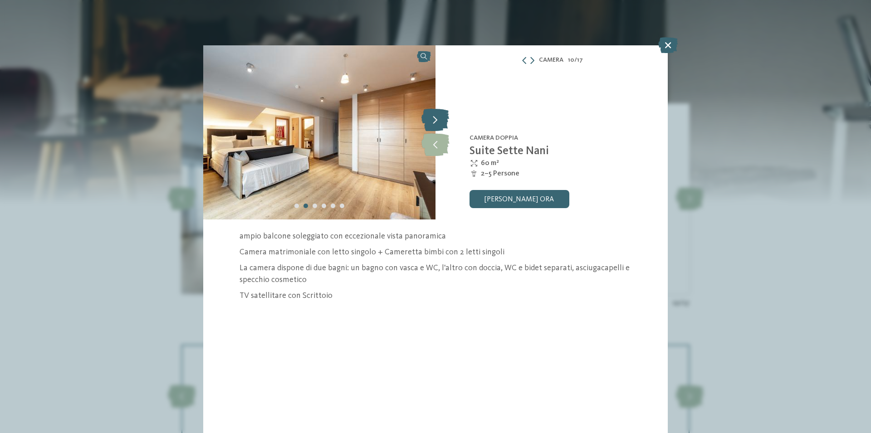
click at [432, 119] on icon at bounding box center [435, 119] width 28 height 23
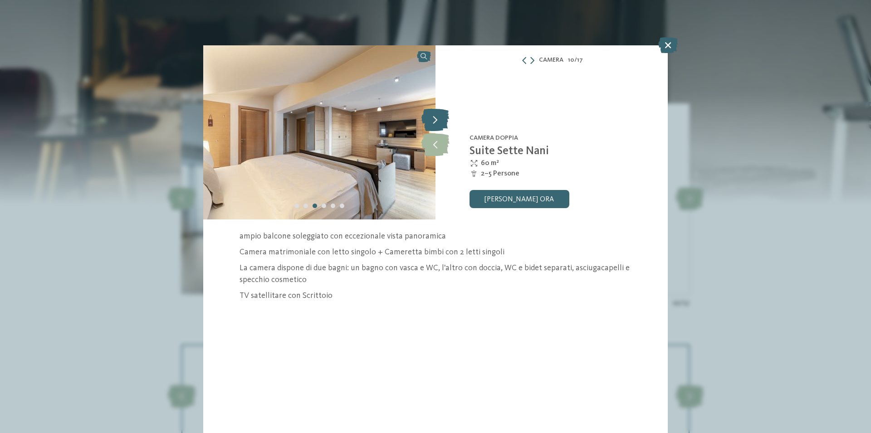
click at [432, 119] on icon at bounding box center [435, 119] width 28 height 23
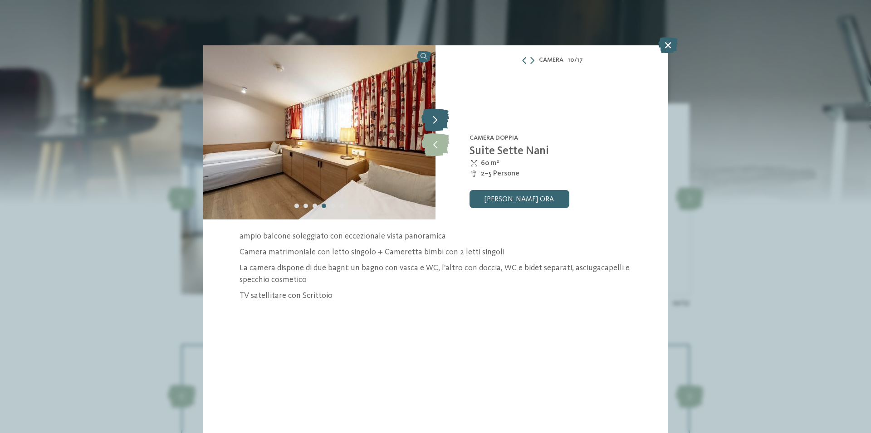
click at [432, 119] on icon at bounding box center [435, 119] width 28 height 23
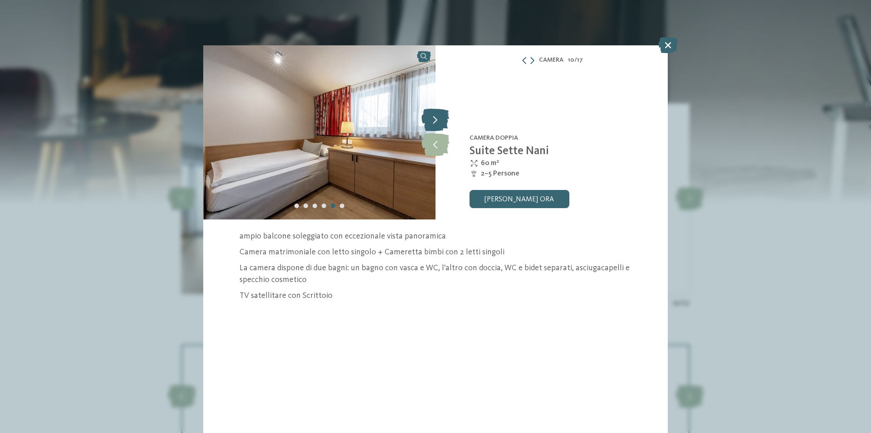
click at [433, 119] on icon at bounding box center [435, 119] width 28 height 23
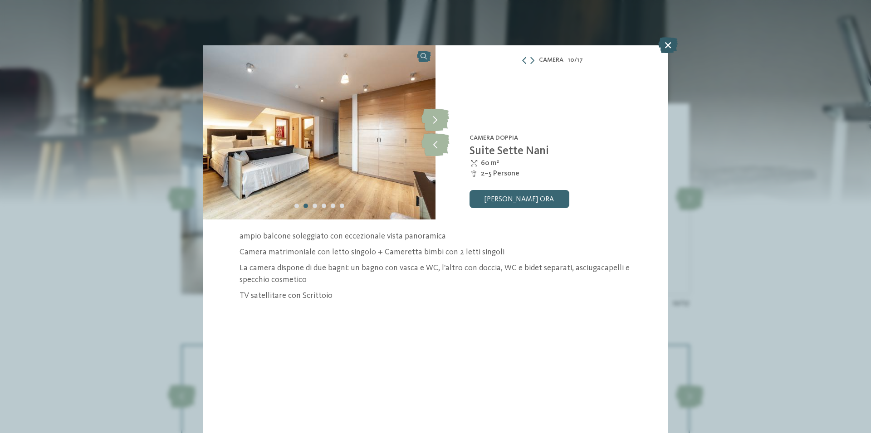
click at [666, 44] on icon at bounding box center [667, 45] width 19 height 16
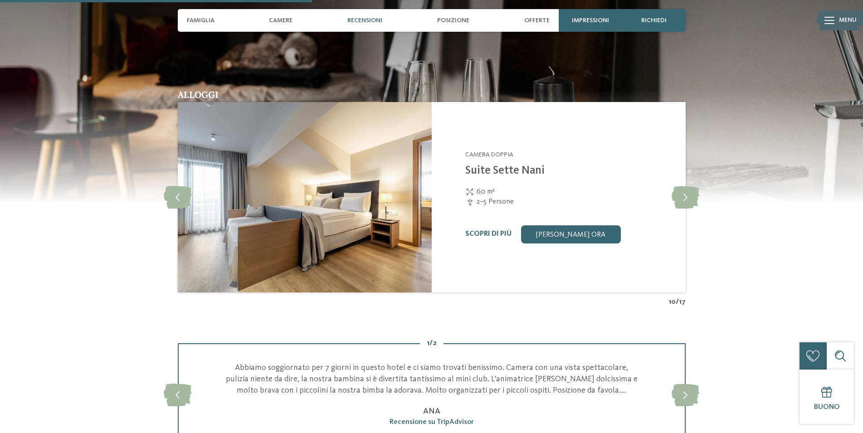
scroll to position [1018, 0]
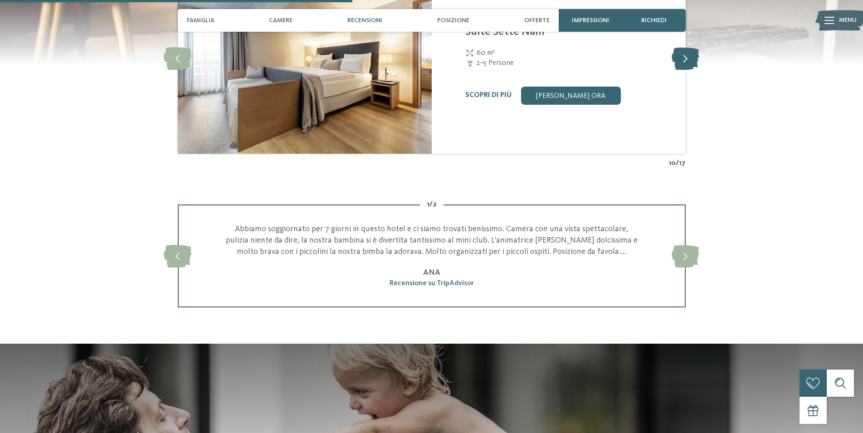
click at [686, 62] on icon at bounding box center [686, 58] width 28 height 23
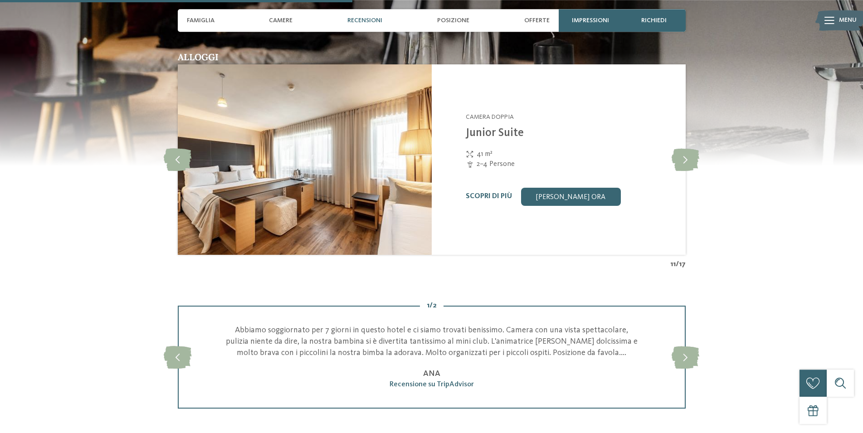
scroll to position [833, 0]
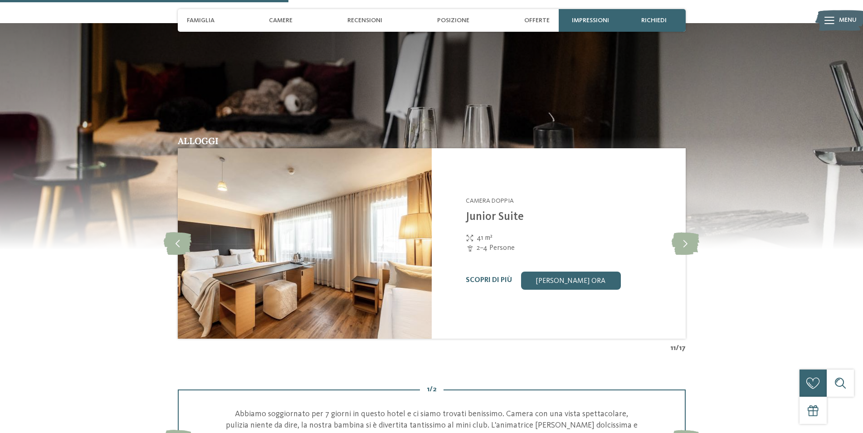
click at [834, 15] on div at bounding box center [829, 20] width 10 height 23
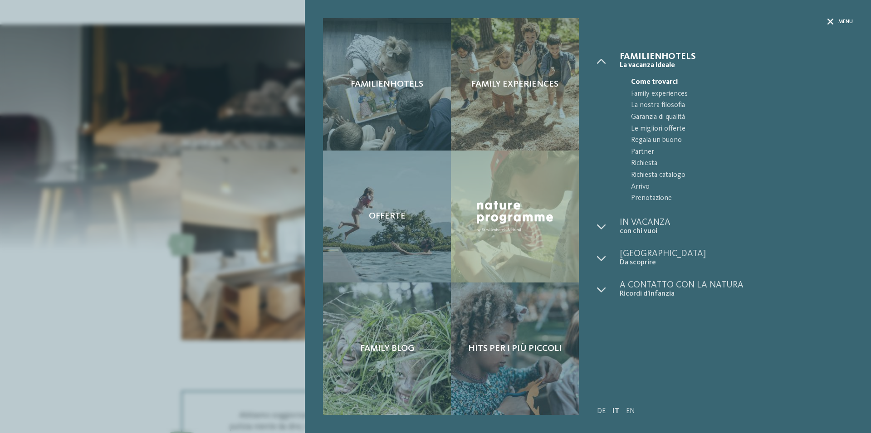
click at [830, 21] on icon at bounding box center [830, 22] width 6 height 6
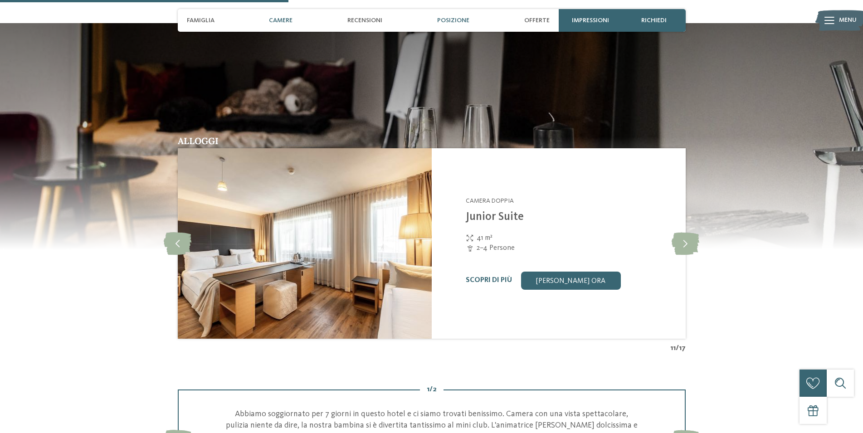
click at [453, 16] on div "Posizione" at bounding box center [453, 20] width 41 height 23
click at [451, 20] on span "Posizione" at bounding box center [453, 21] width 32 height 8
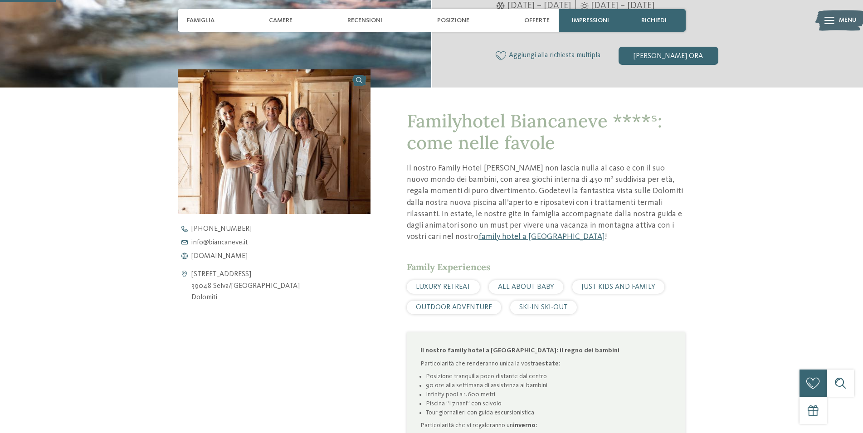
scroll to position [324, 0]
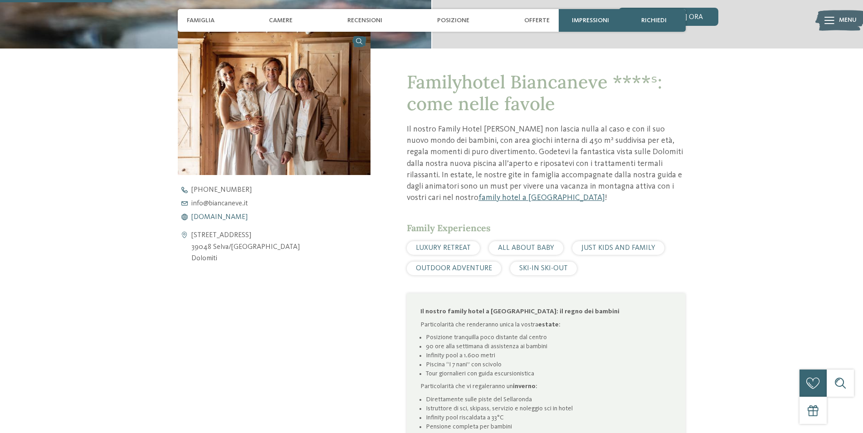
click at [217, 216] on span "[DOMAIN_NAME]" at bounding box center [219, 217] width 56 height 7
